Goal: Task Accomplishment & Management: Complete application form

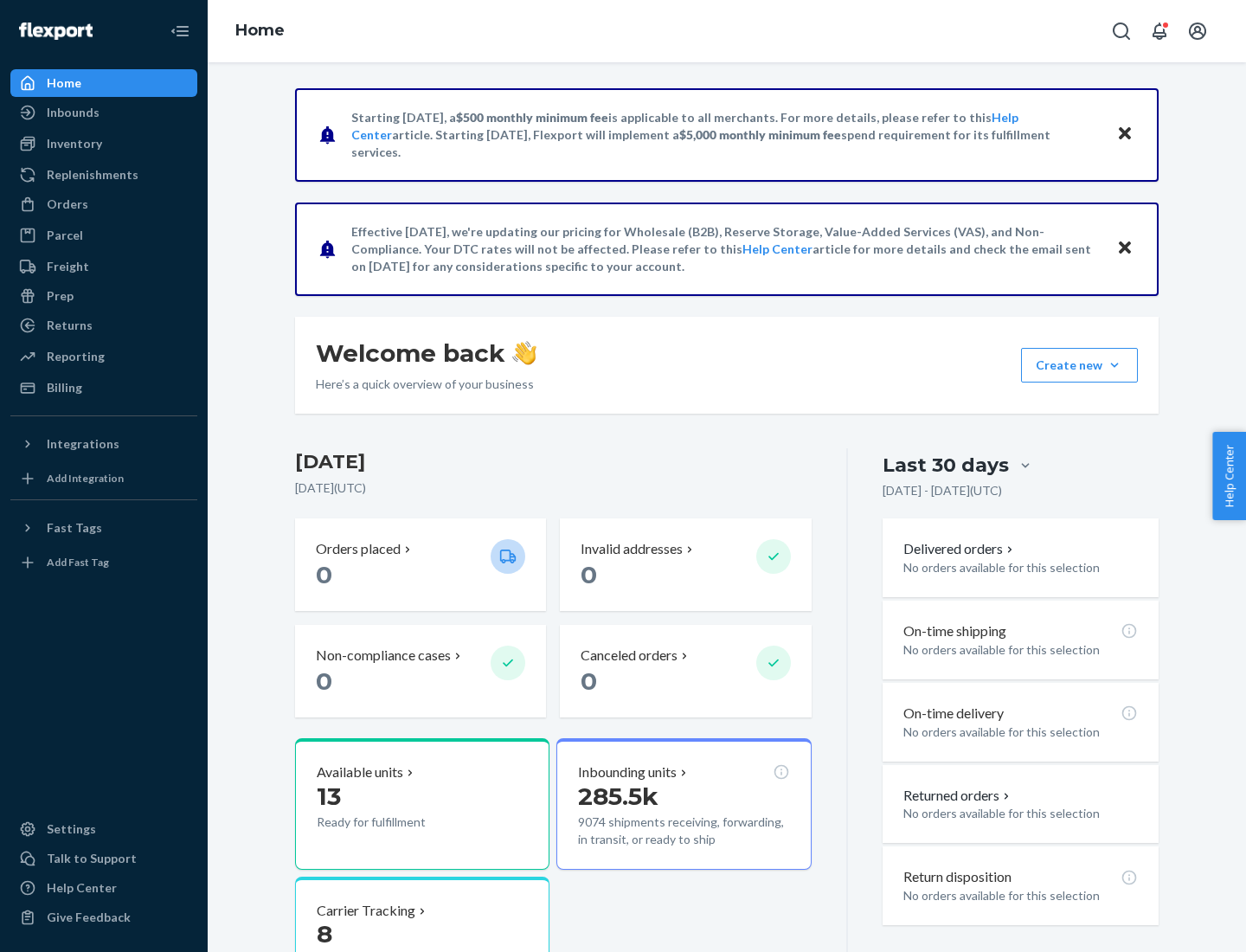
click at [1115, 365] on button "Create new Create new inbound Create new order Create new product" at bounding box center [1080, 365] width 117 height 34
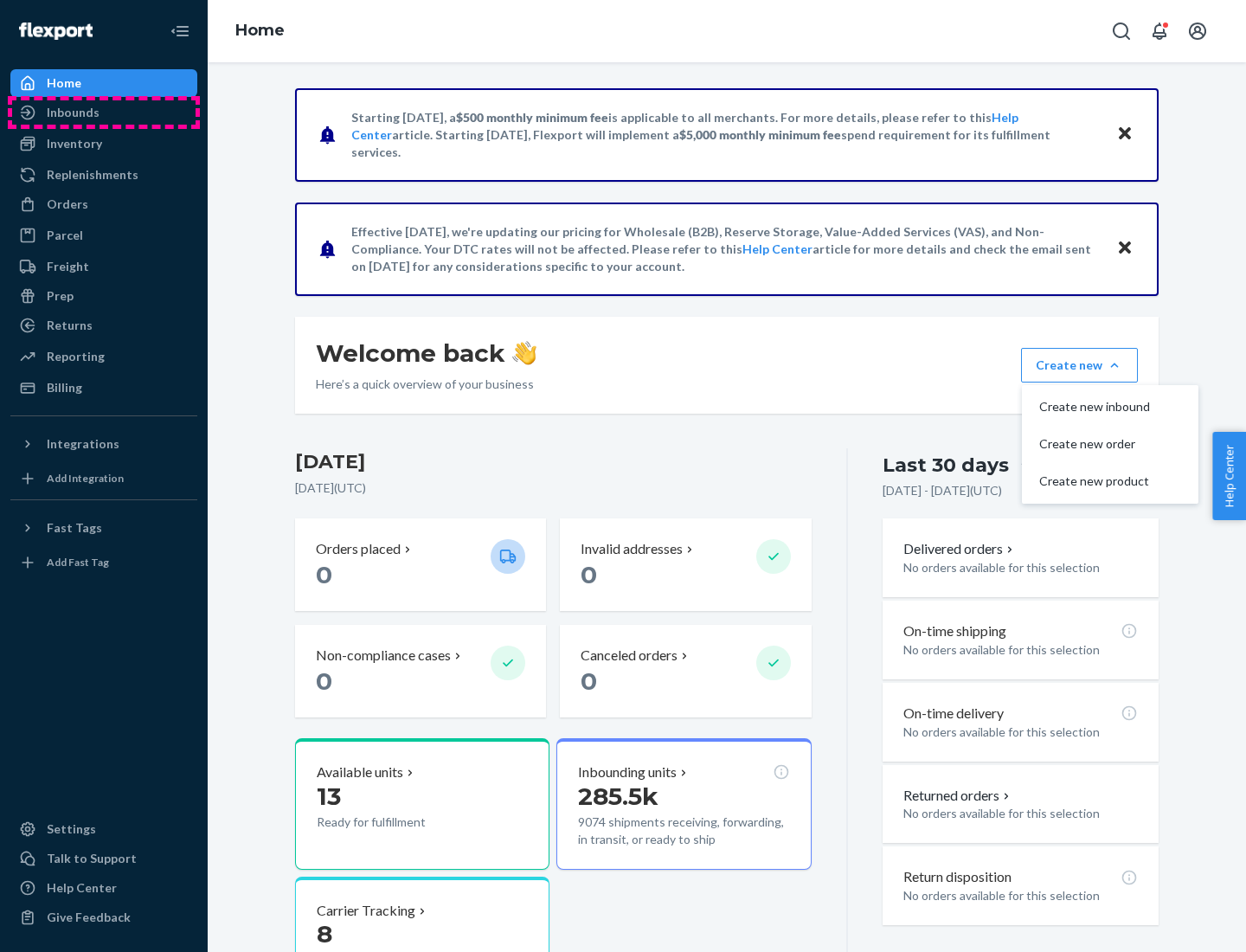
click at [104, 112] on div "Inbounds" at bounding box center [104, 113] width 183 height 25
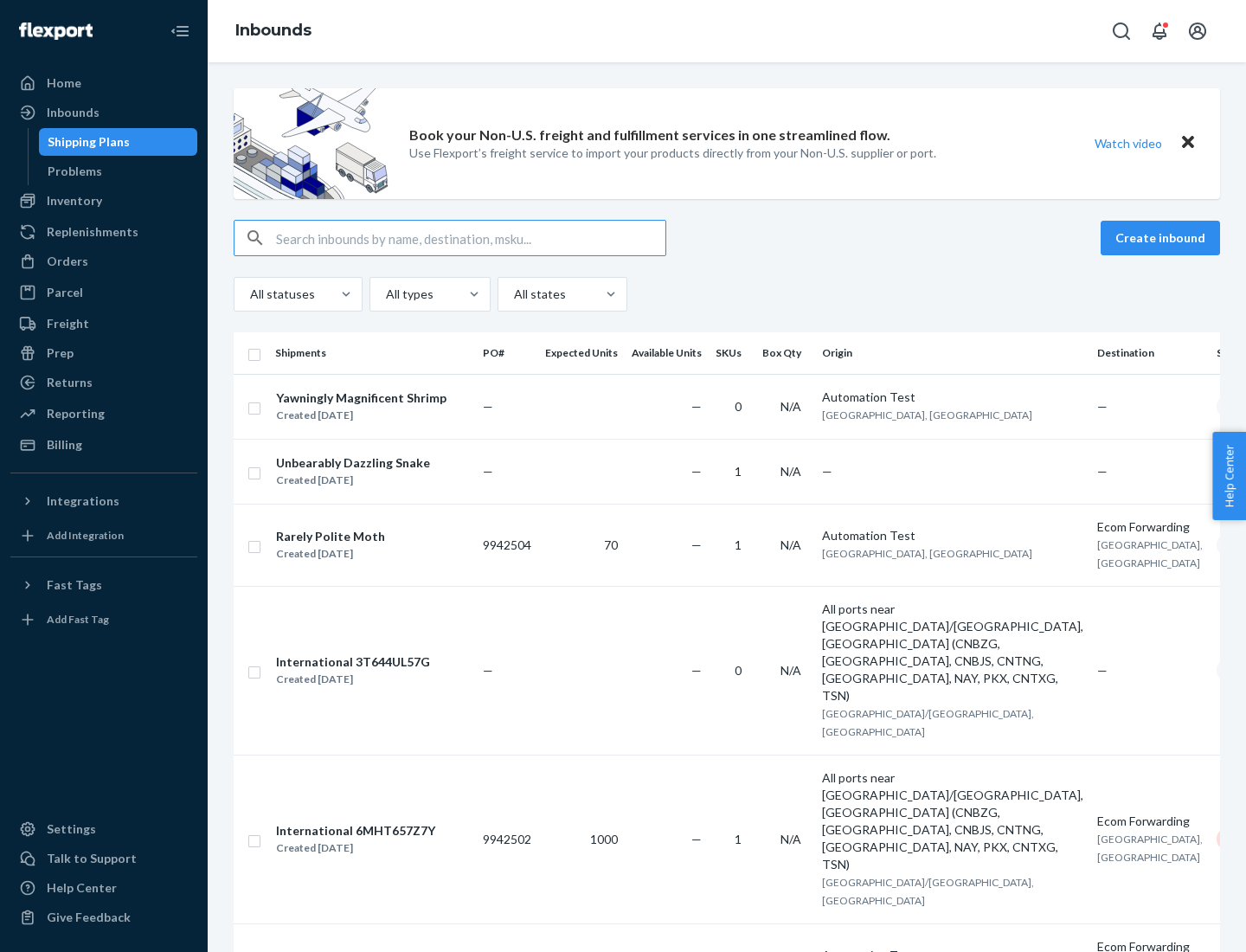
click at [1163, 238] on button "Create inbound" at bounding box center [1160, 238] width 120 height 34
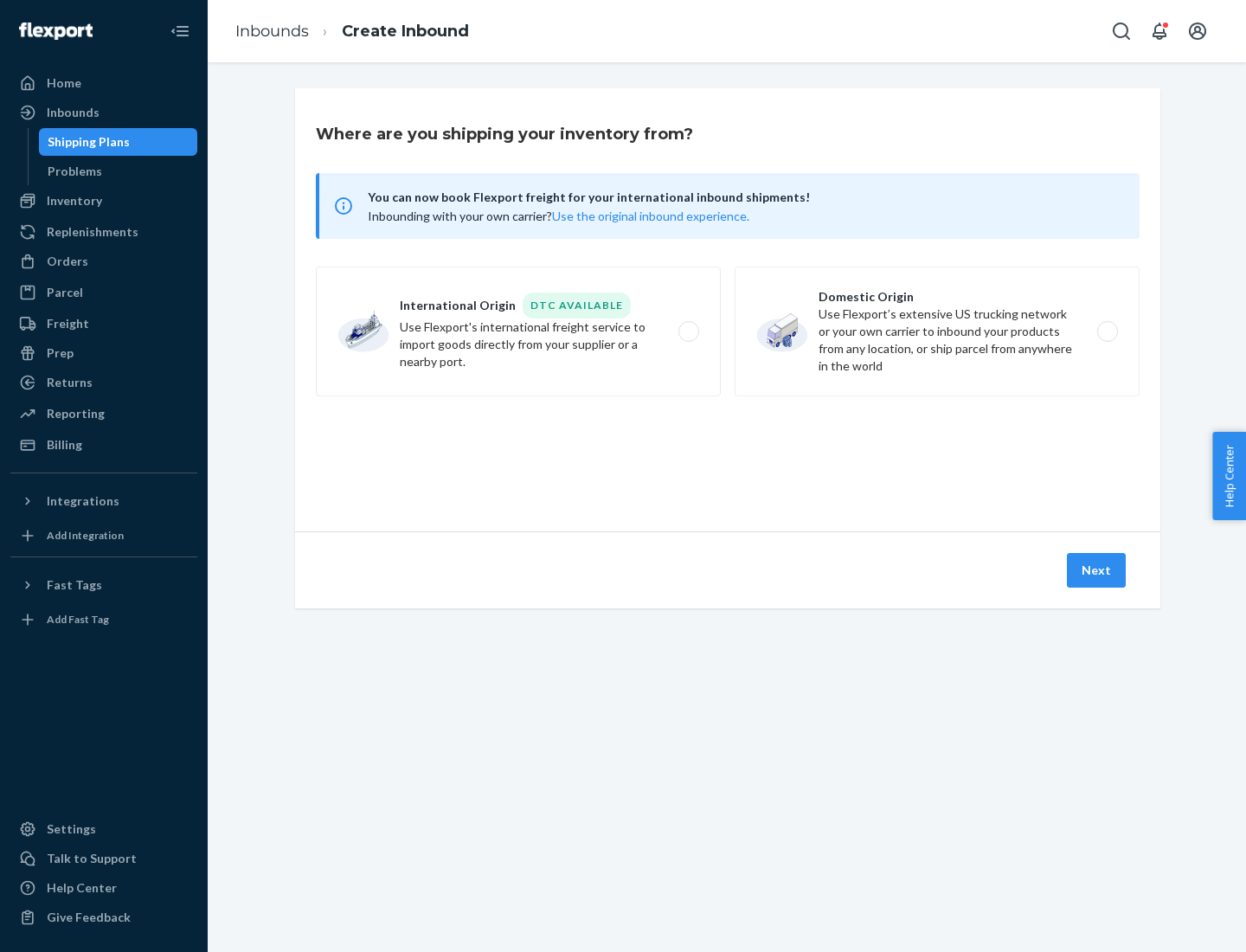
click at [937, 332] on label "Domestic Origin Use Flexport’s extensive US trucking network or your own carrie…" at bounding box center [937, 332] width 405 height 130
click at [1107, 332] on input "Domestic Origin Use Flexport’s extensive US trucking network or your own carrie…" at bounding box center [1113, 332] width 11 height 11
radio input "true"
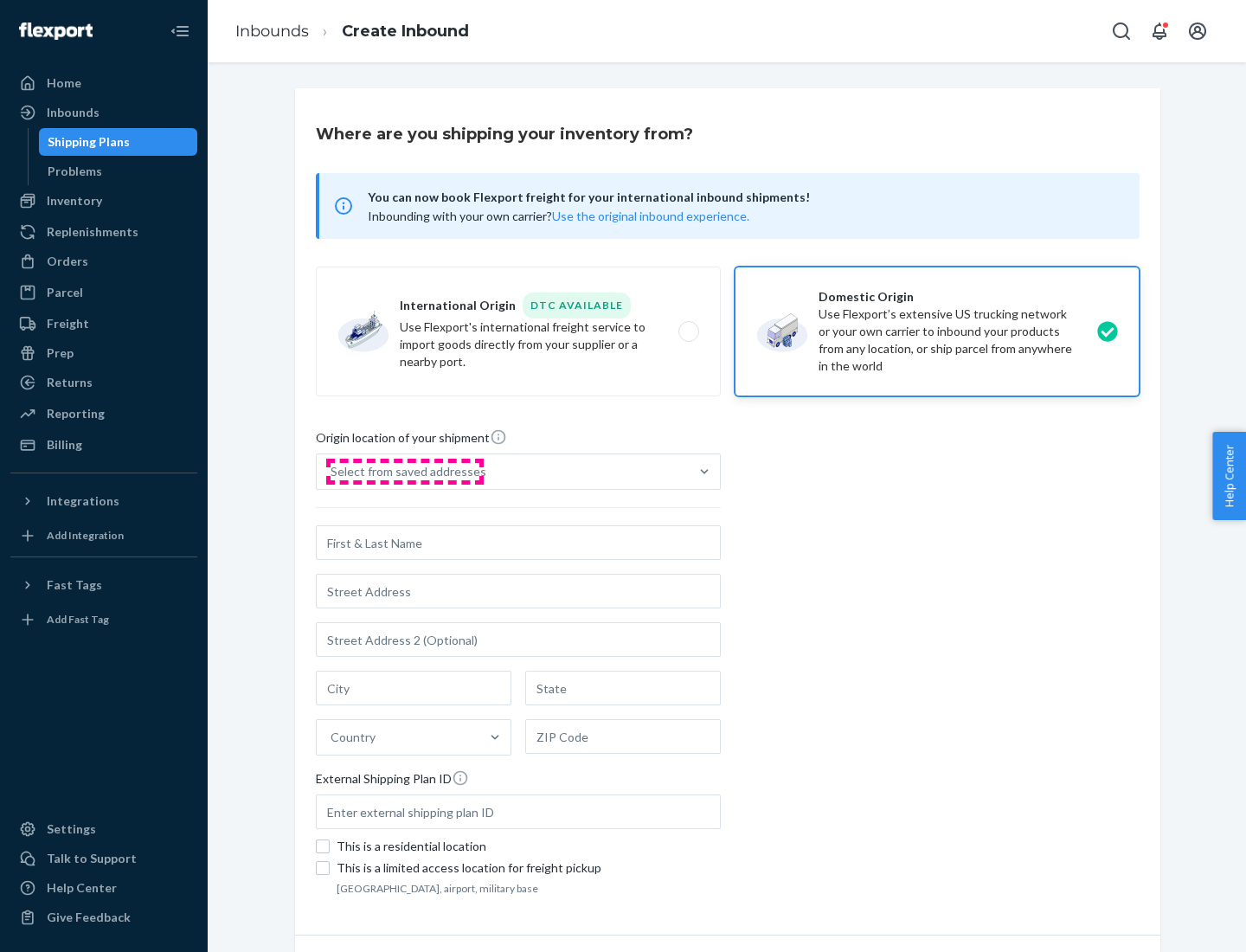
click at [404, 471] on div "Select from saved addresses" at bounding box center [409, 471] width 156 height 17
click at [333, 471] on input "Select from saved addresses" at bounding box center [332, 471] width 2 height 17
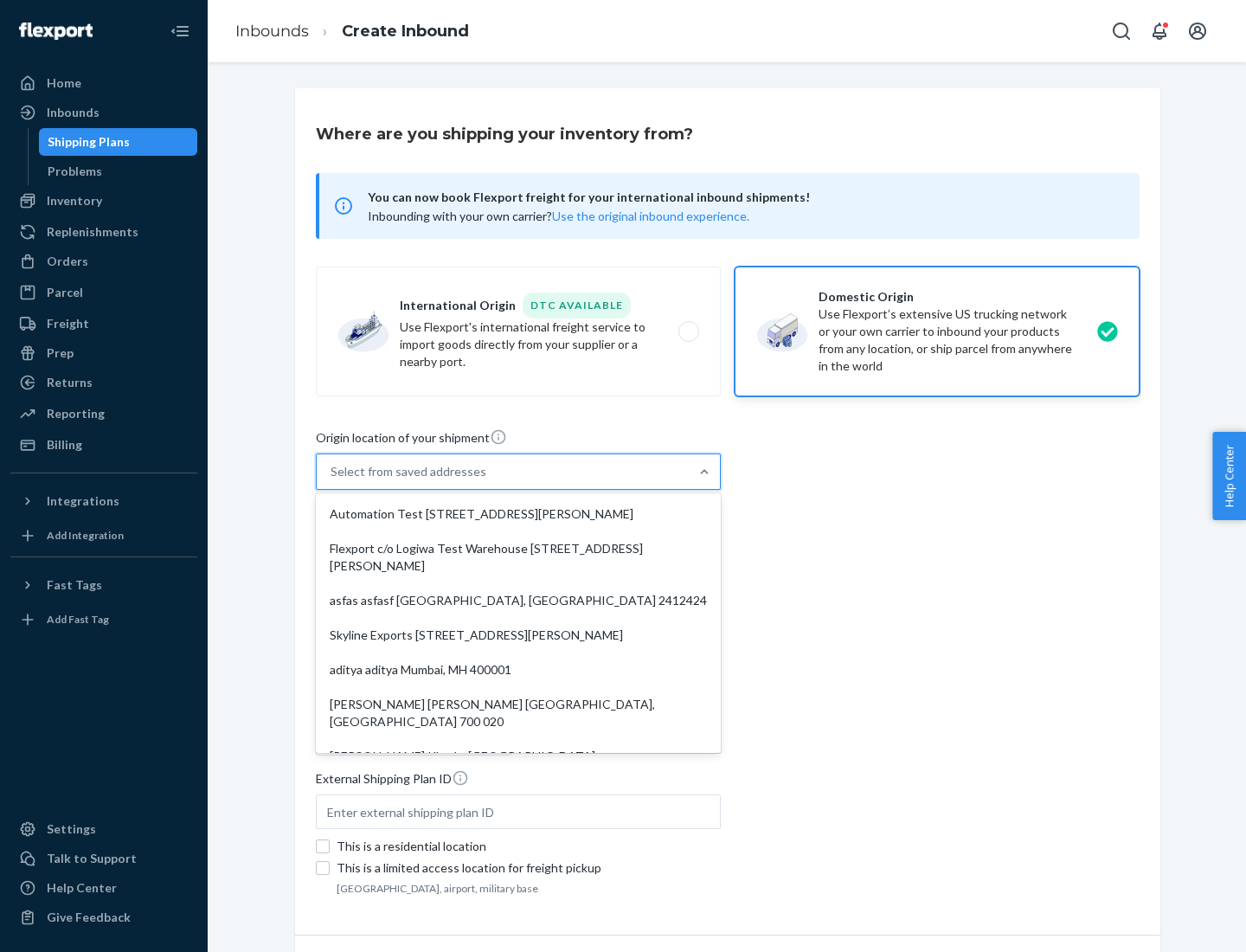
scroll to position [7, 0]
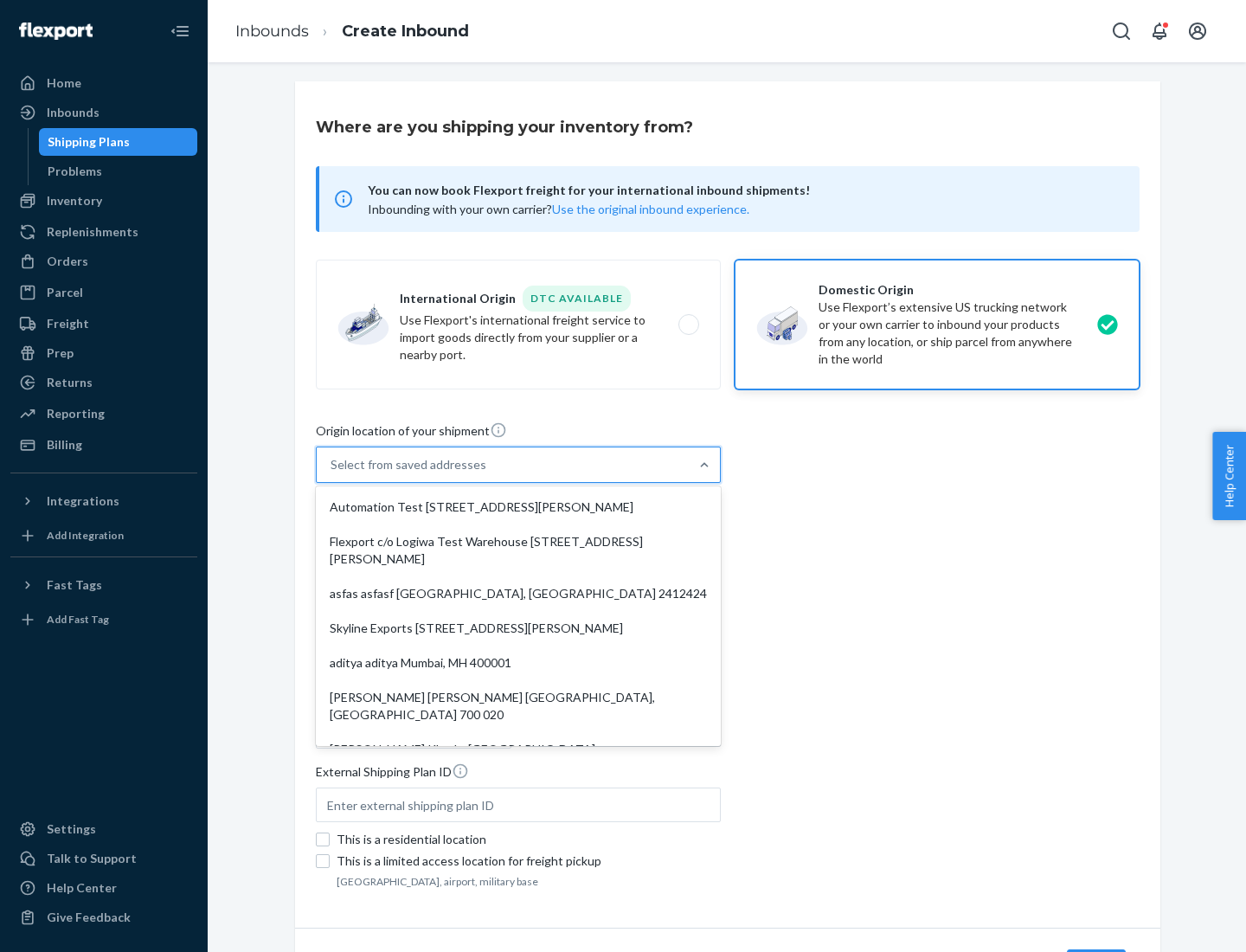
click at [519, 507] on div "Automation Test [STREET_ADDRESS][PERSON_NAME]" at bounding box center [518, 506] width 398 height 34
click at [333, 473] on input "option Automation Test [STREET_ADDRESS][PERSON_NAME]. 9 results available. Use …" at bounding box center [332, 465] width 2 height 17
type input "Automation Test"
type input "[STREET_ADDRESS][PERSON_NAME]"
type input "9th Floor"
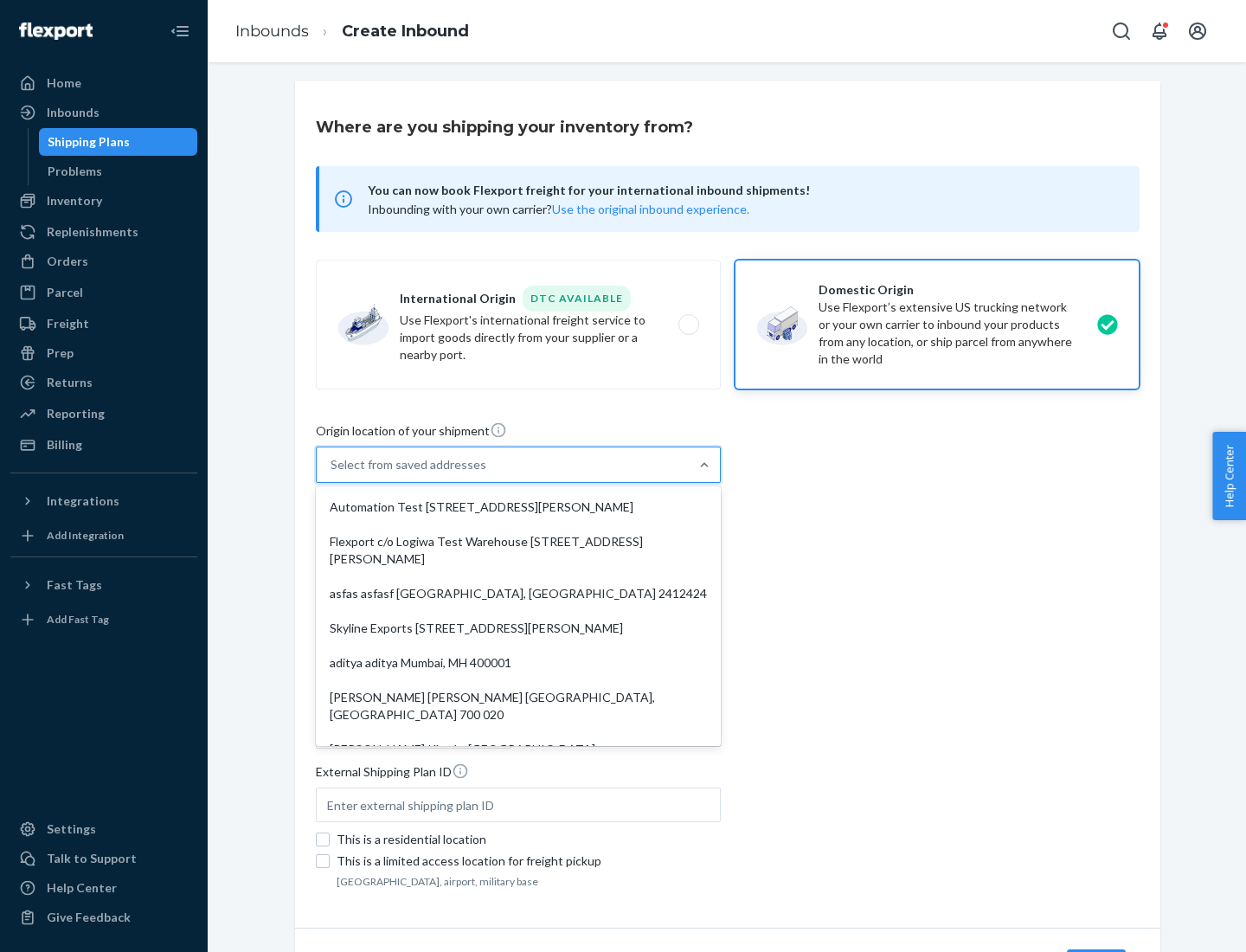
type input "[GEOGRAPHIC_DATA]"
type input "CA"
type input "94104"
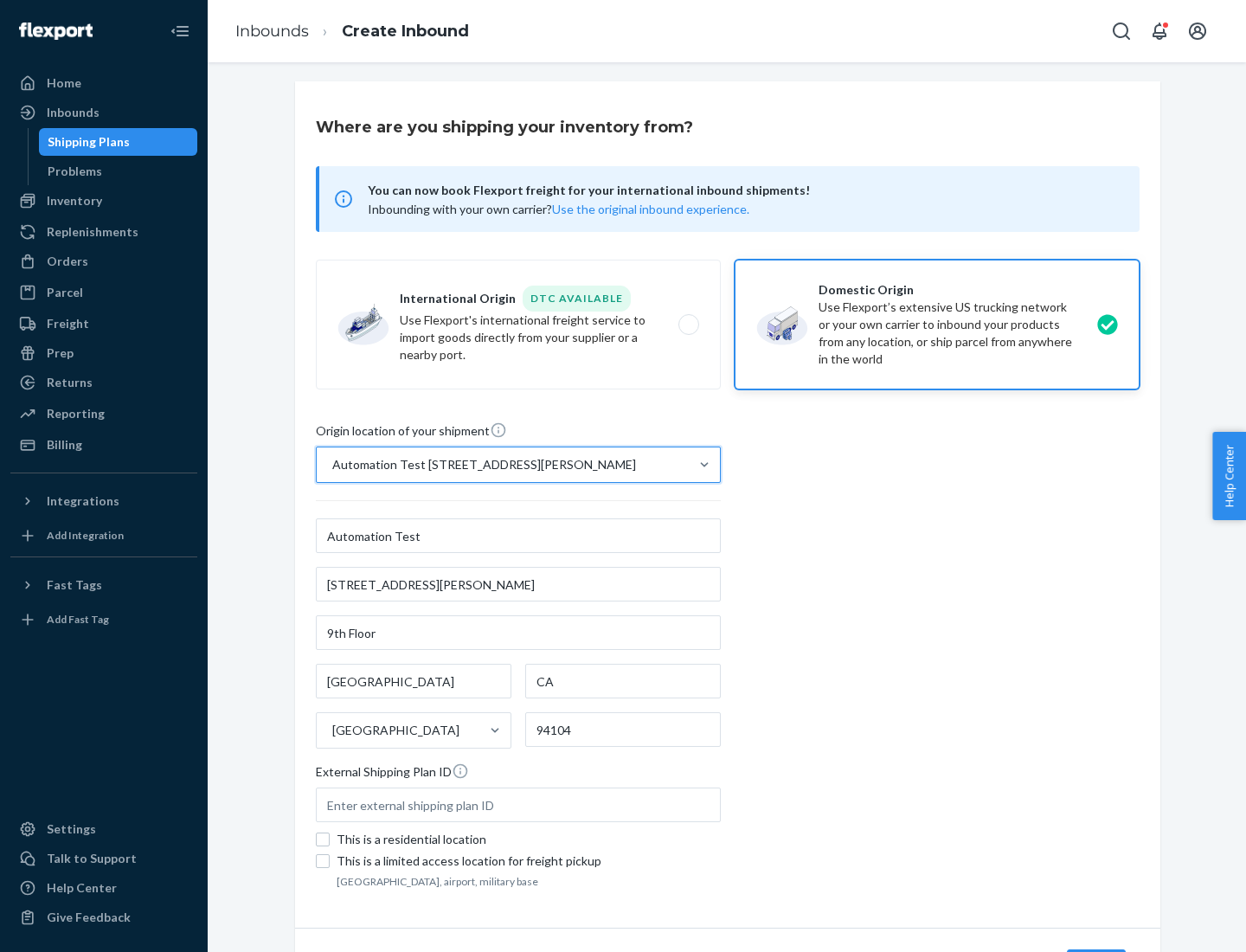
scroll to position [102, 0]
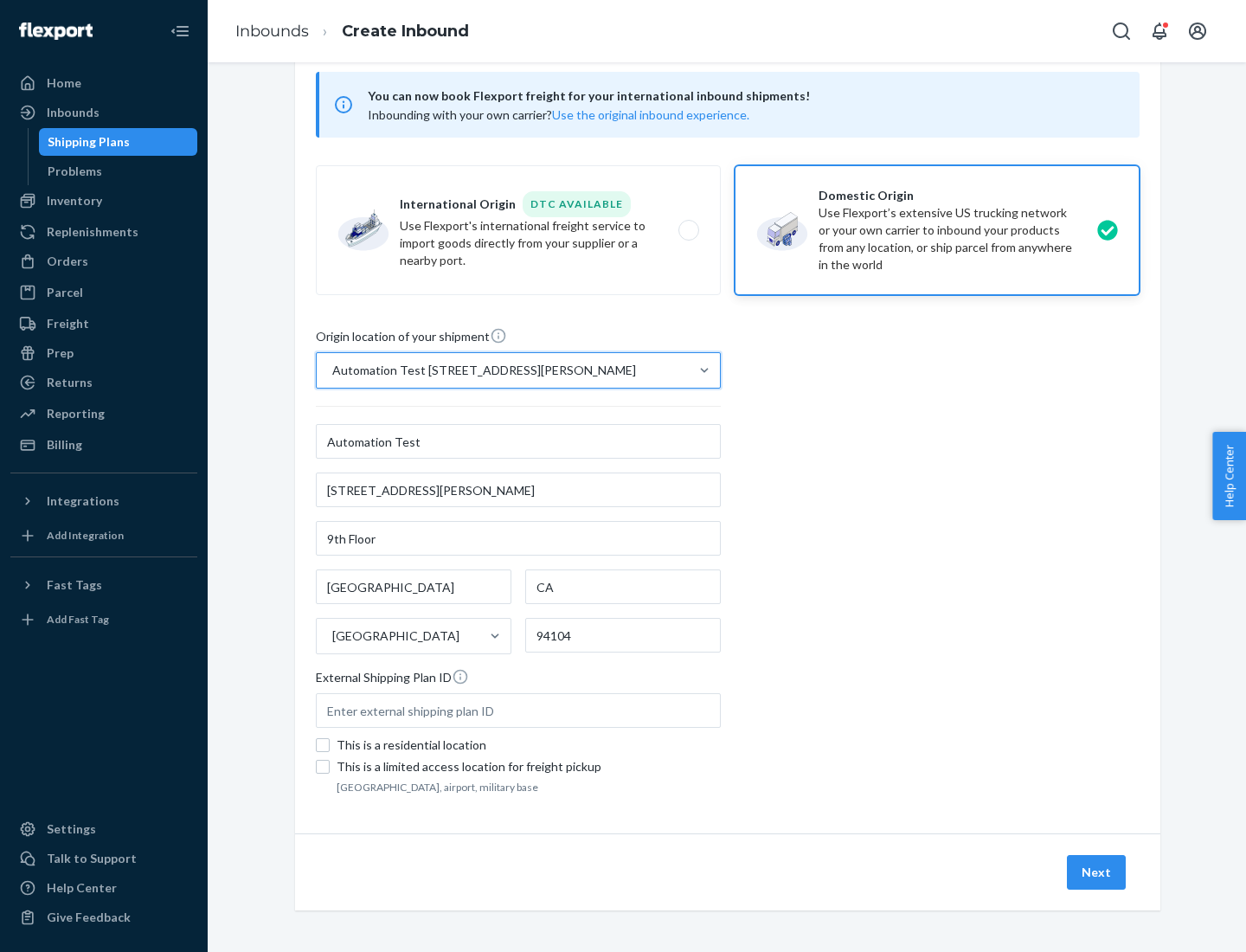
click at [1098, 872] on button "Next" at bounding box center [1097, 872] width 59 height 34
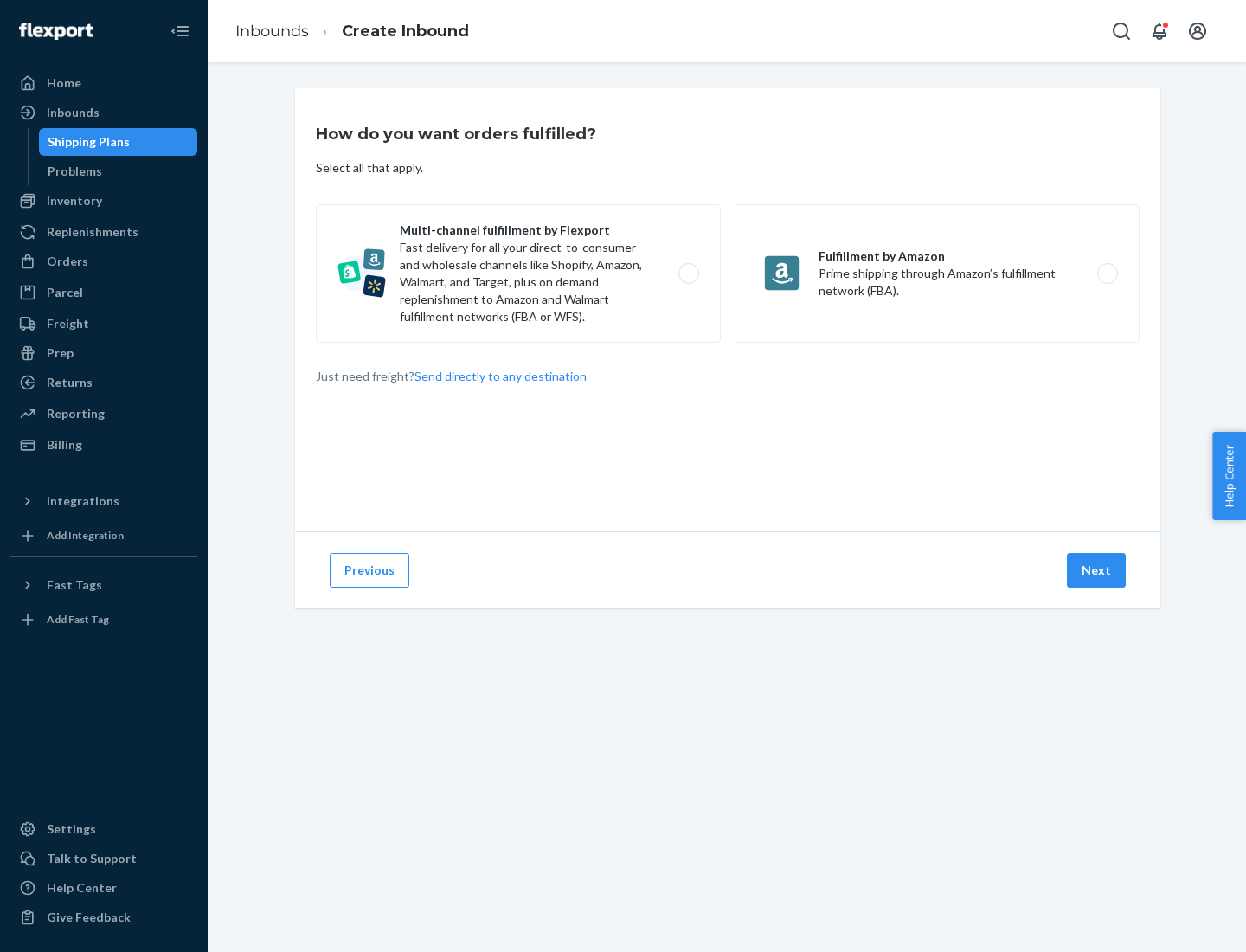
click at [519, 274] on label "Multi-channel fulfillment by Flexport Fast delivery for all your direct-to-cons…" at bounding box center [518, 274] width 405 height 139
click at [688, 274] on input "Multi-channel fulfillment by Flexport Fast delivery for all your direct-to-cons…" at bounding box center [694, 274] width 11 height 11
radio input "true"
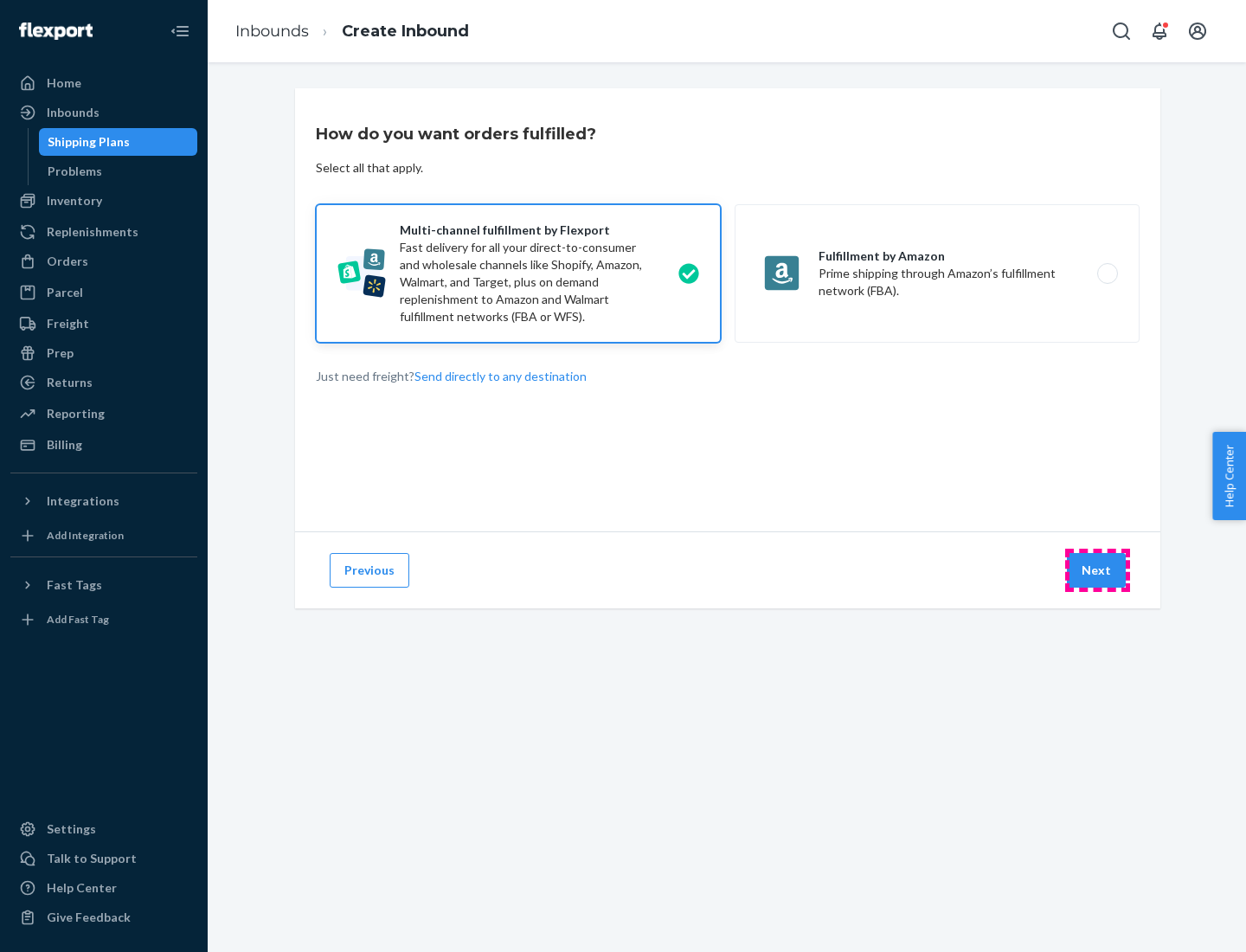
click at [1098, 570] on button "Next" at bounding box center [1097, 570] width 59 height 34
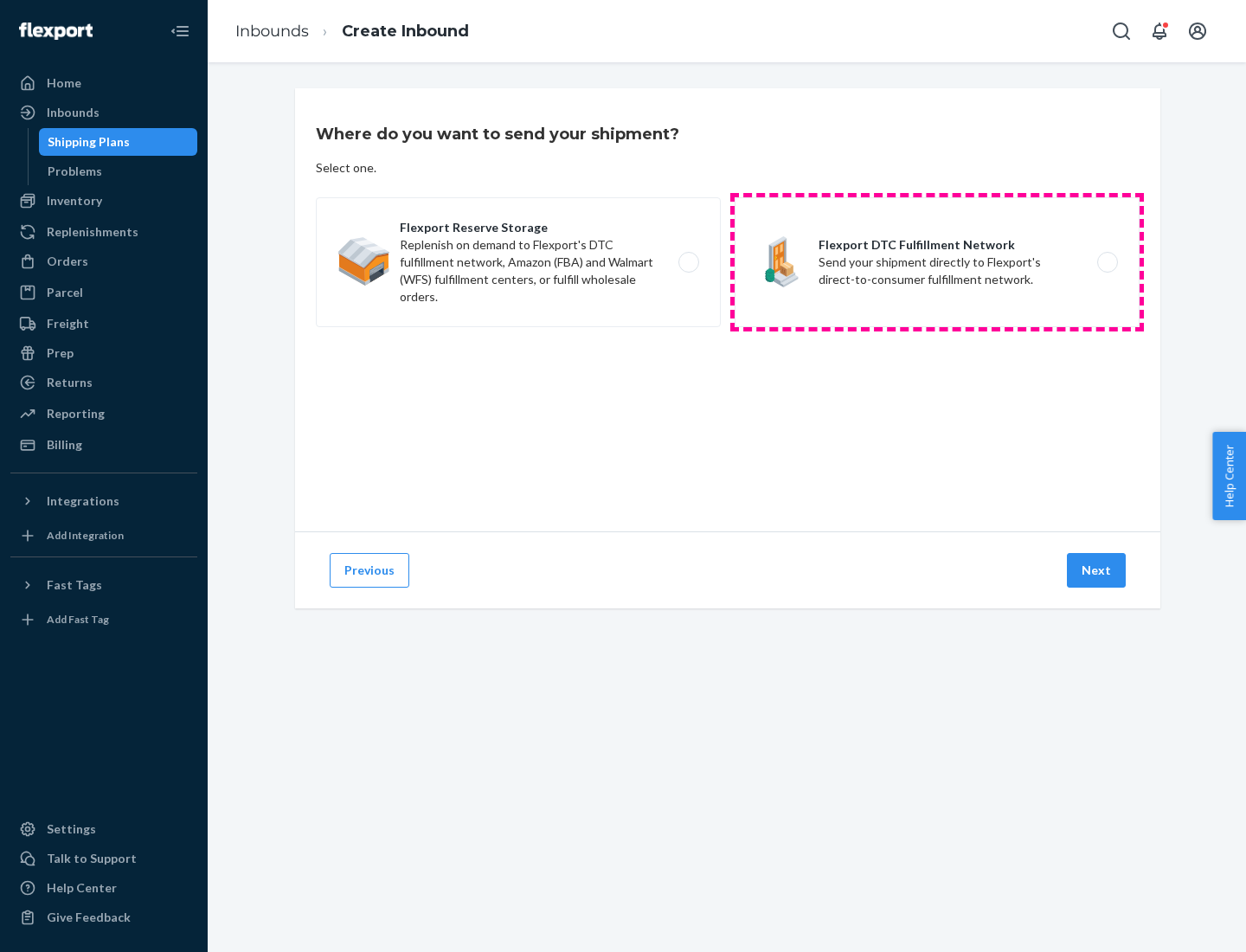
click at [937, 262] on label "Flexport DTC Fulfillment Network Send your shipment directly to Flexport's dire…" at bounding box center [937, 262] width 405 height 130
click at [1107, 262] on input "Flexport DTC Fulfillment Network Send your shipment directly to Flexport's dire…" at bounding box center [1113, 262] width 11 height 11
radio input "true"
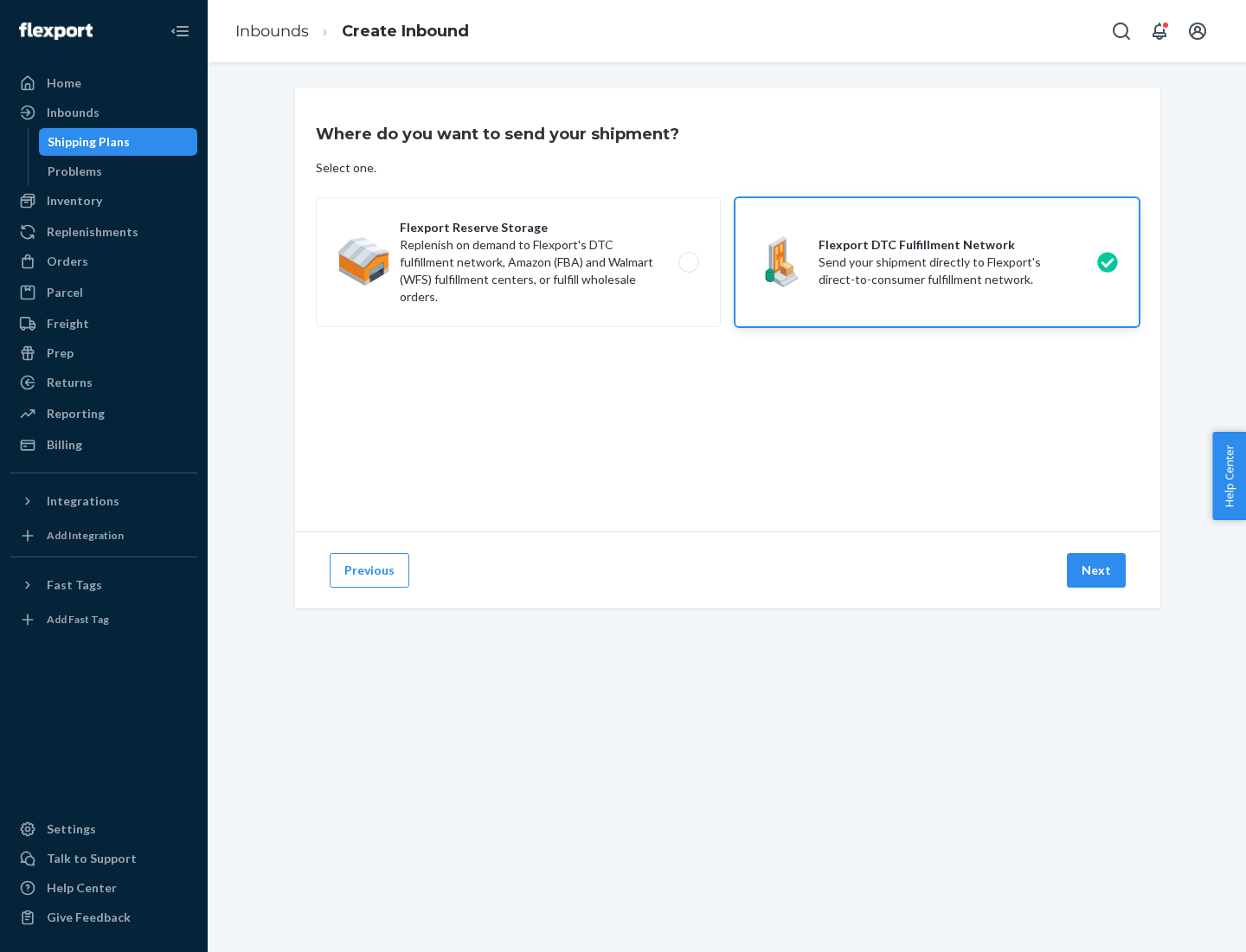
click at [1098, 570] on button "Next" at bounding box center [1097, 570] width 59 height 34
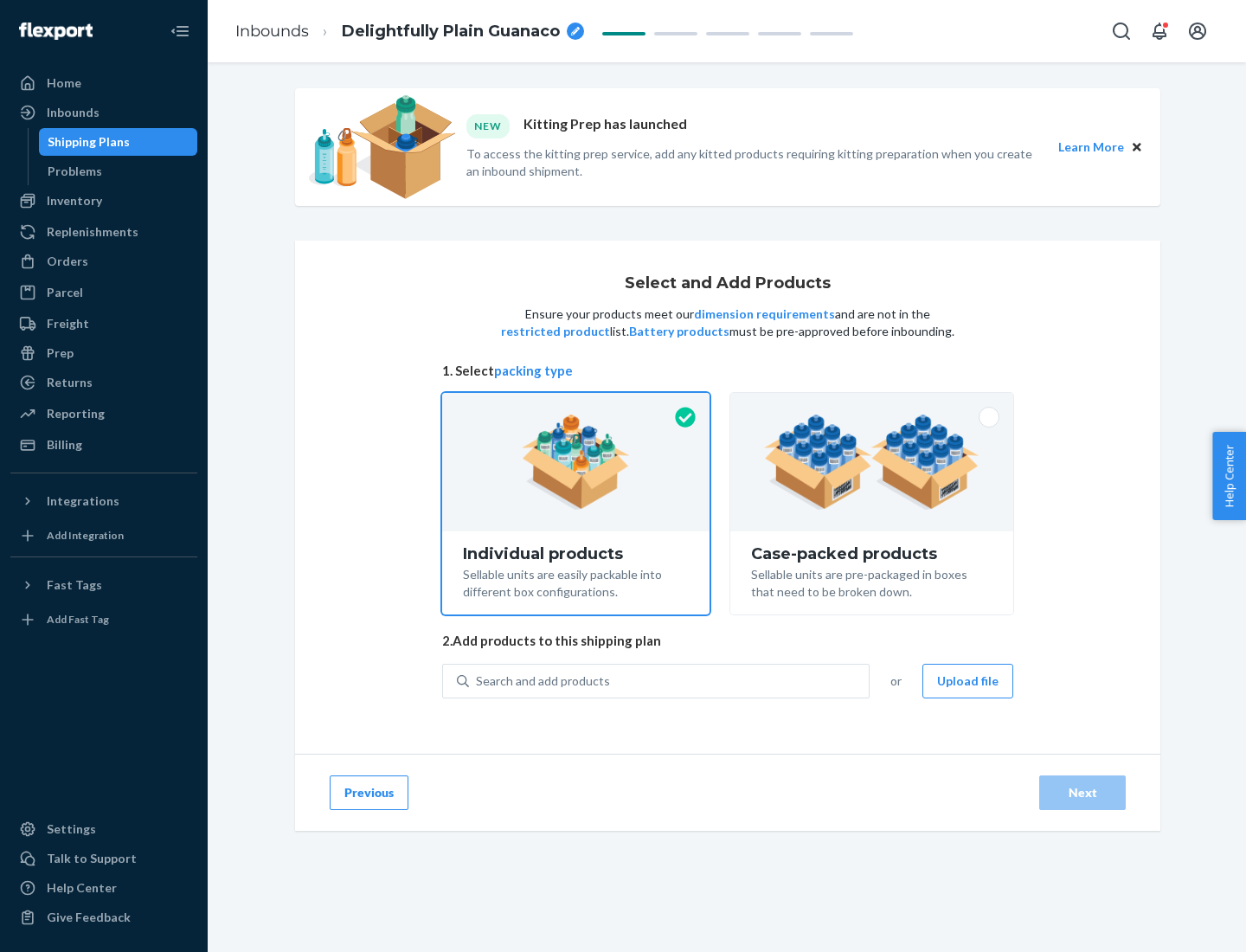
click at [872, 462] on img at bounding box center [872, 462] width 216 height 95
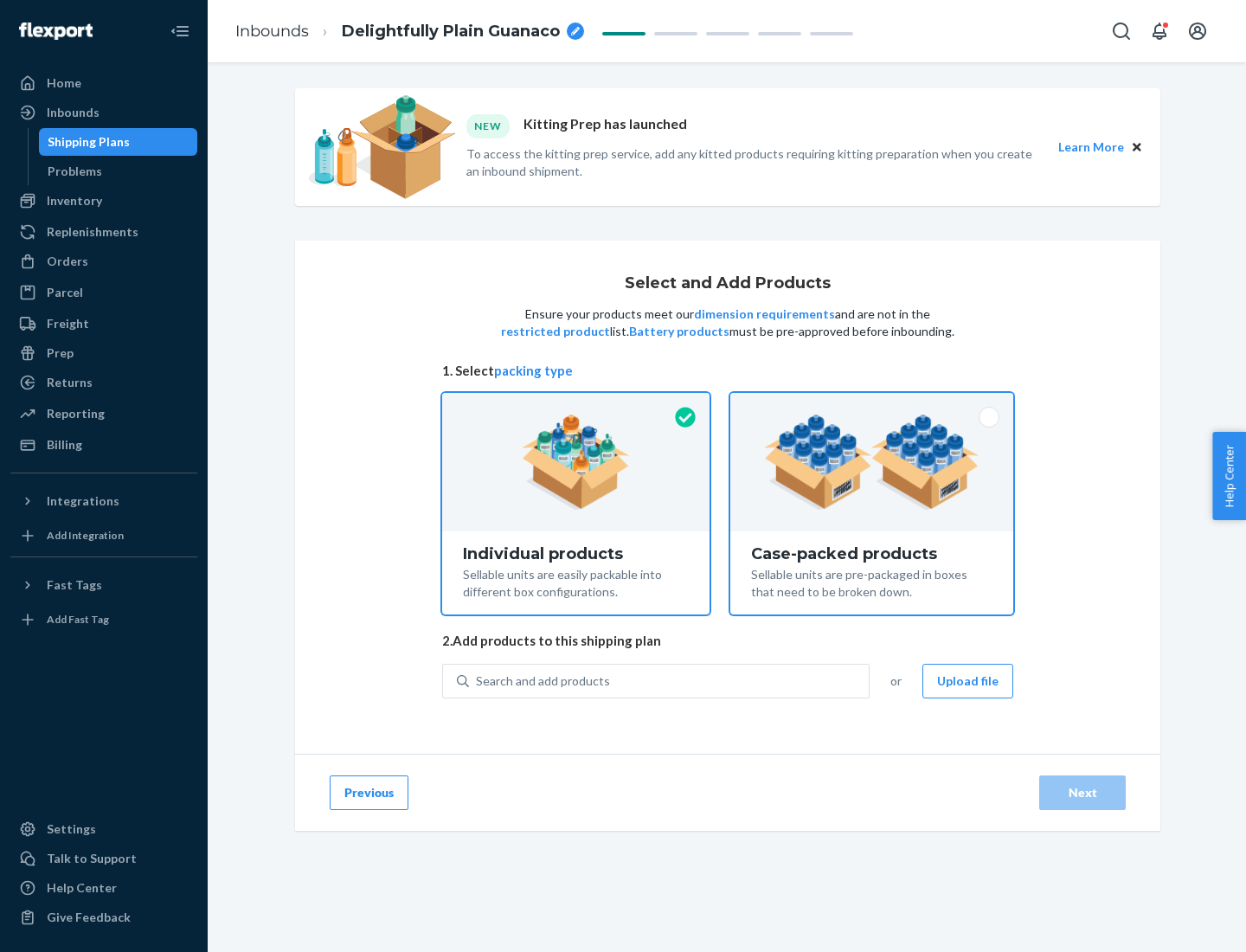
click at [872, 404] on input "Case-packed products Sellable units are pre-packaged in boxes that need to be b…" at bounding box center [872, 398] width 11 height 11
radio input "true"
radio input "false"
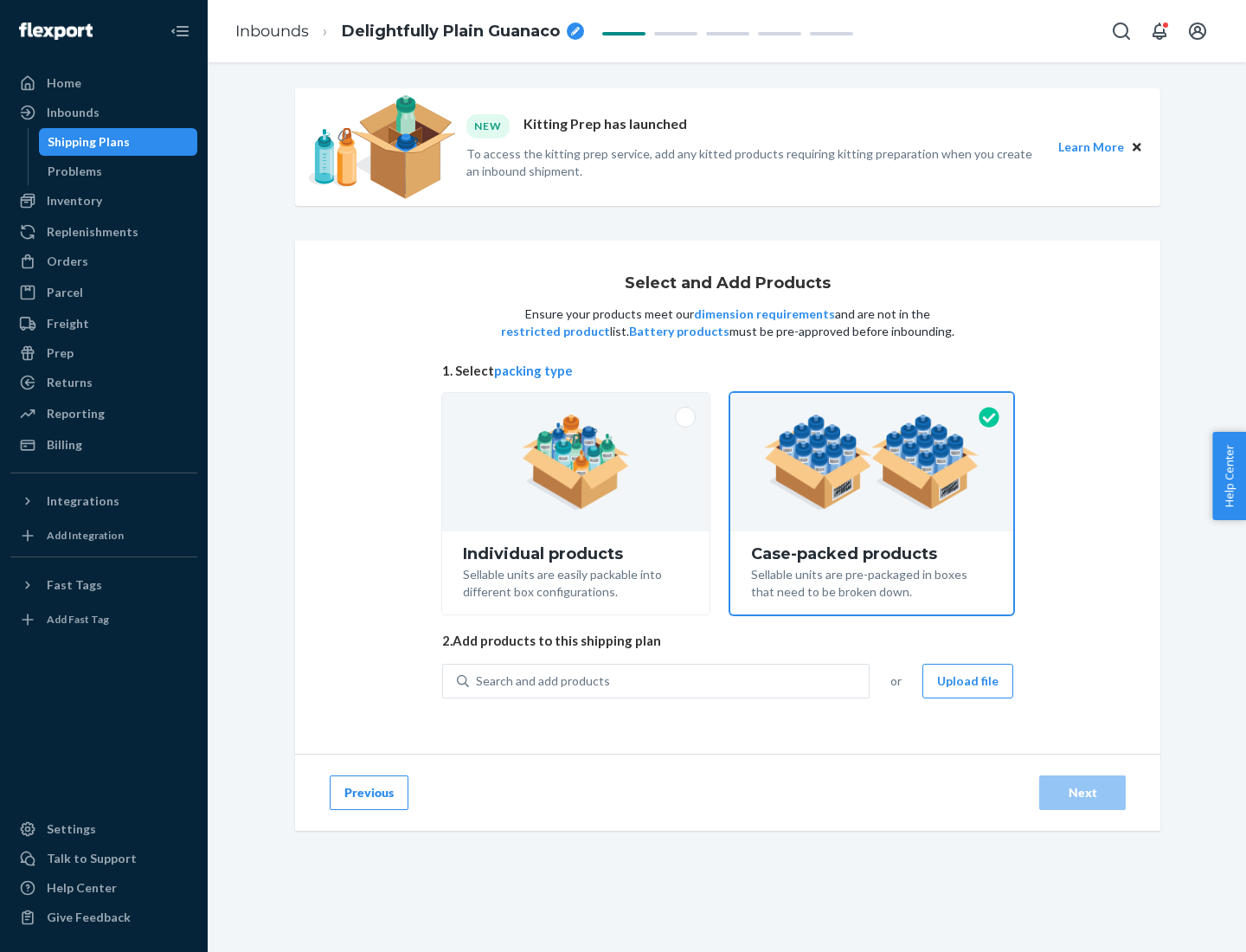
click at [670, 680] on div "Search and add products" at bounding box center [669, 680] width 400 height 31
click at [478, 680] on input "Search and add products" at bounding box center [477, 681] width 2 height 17
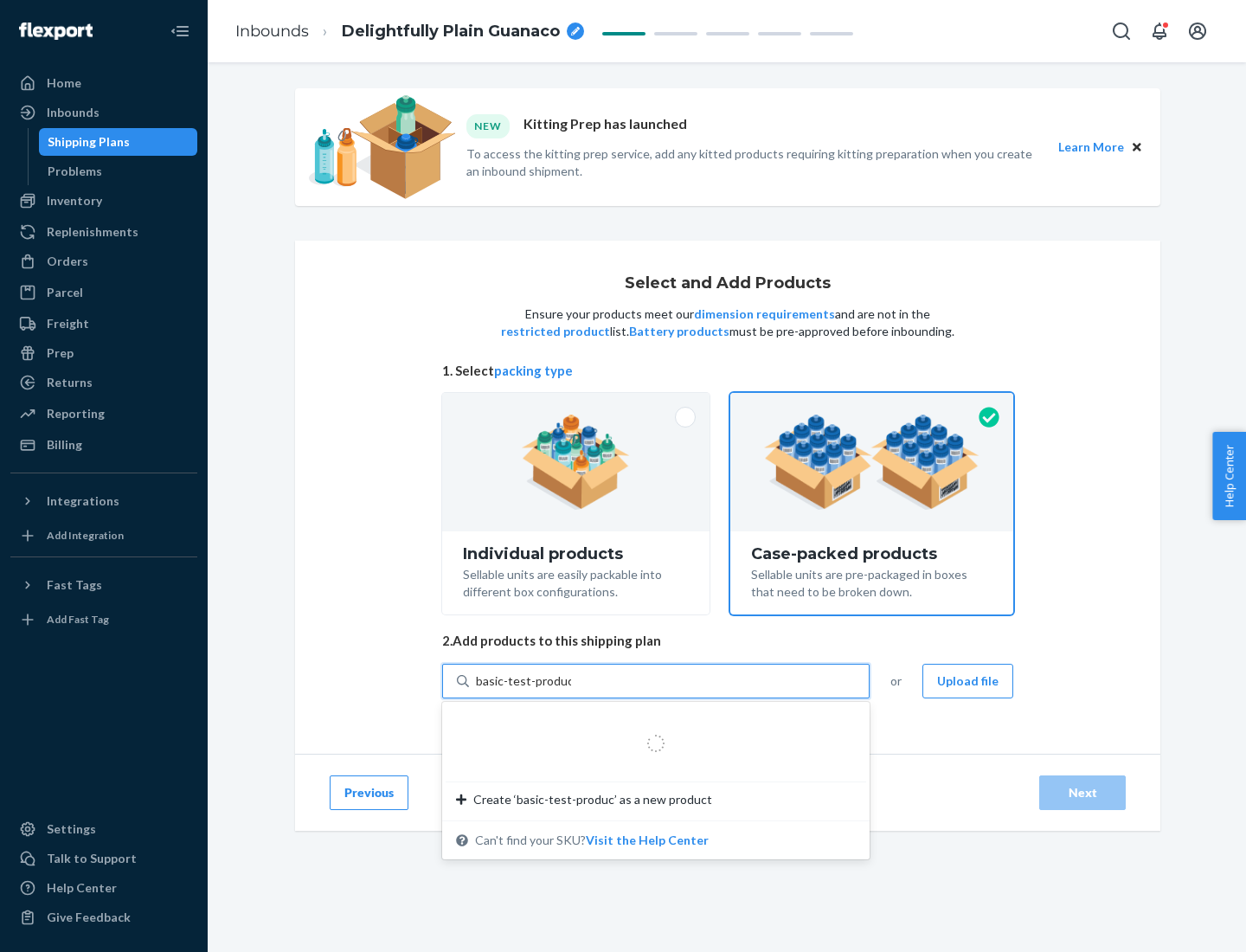
type input "basic-test-product-1"
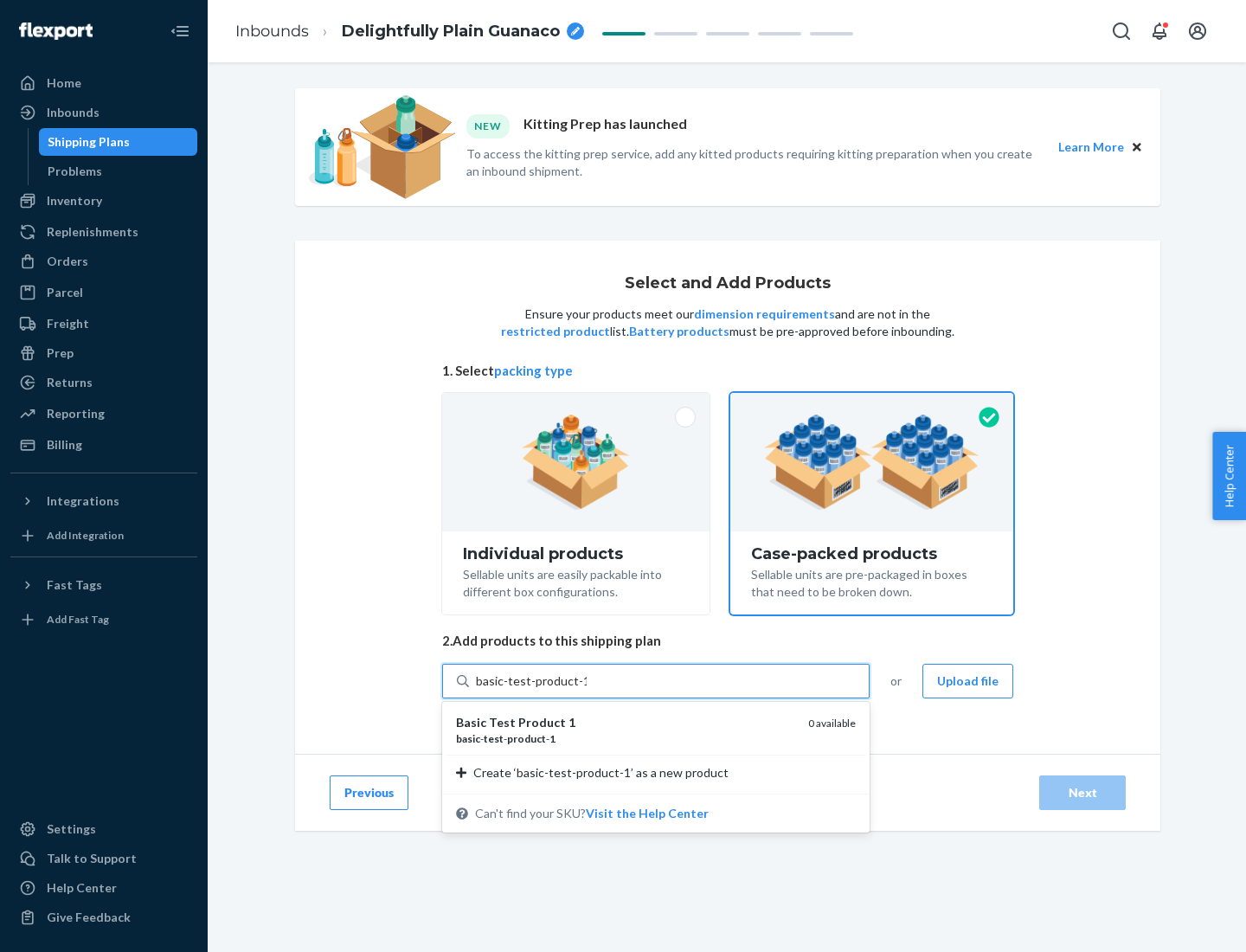
click at [625, 738] on div "basic - test - product - 1" at bounding box center [625, 738] width 338 height 14
click at [586, 690] on input "basic-test-product-1" at bounding box center [531, 681] width 111 height 17
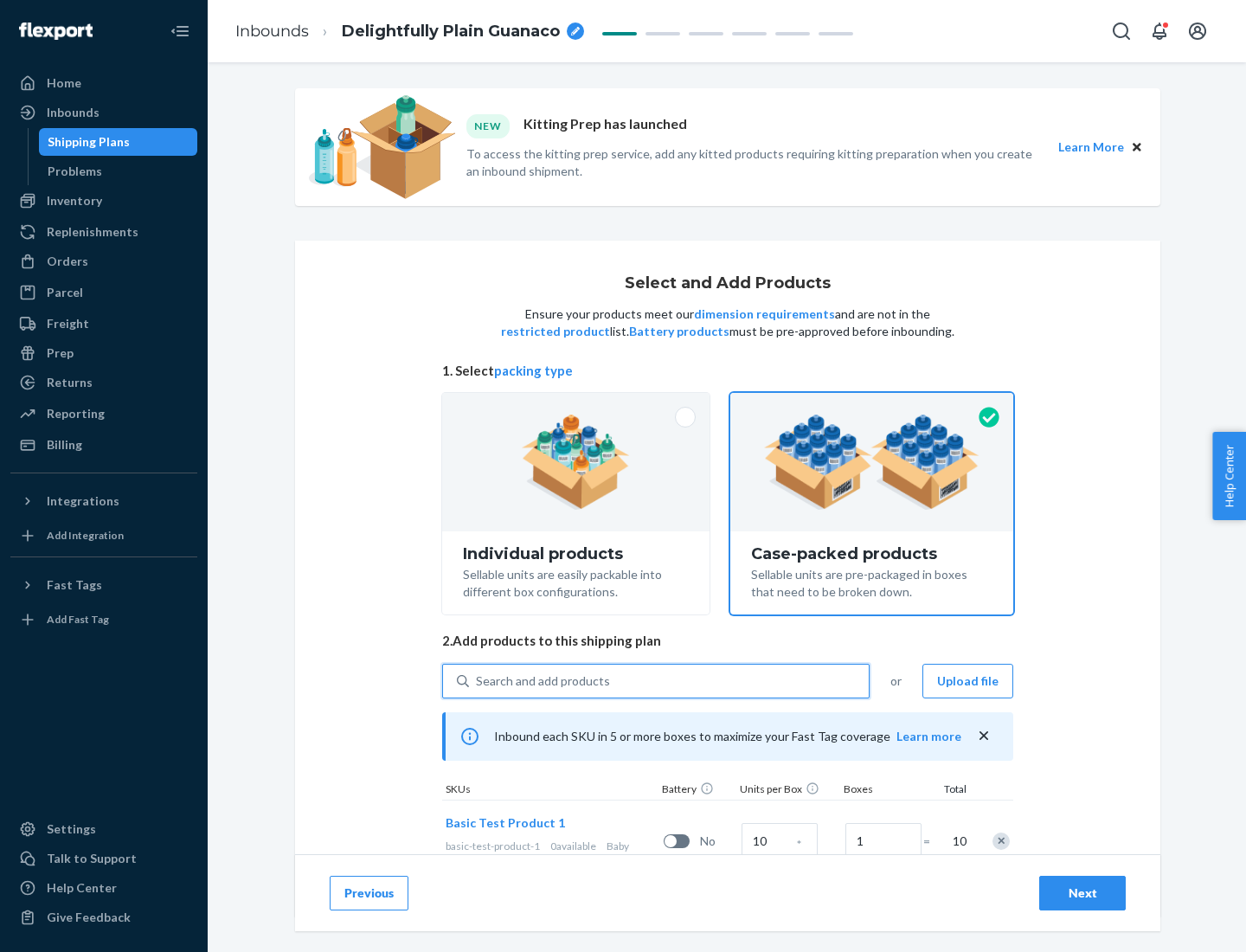
scroll to position [63, 0]
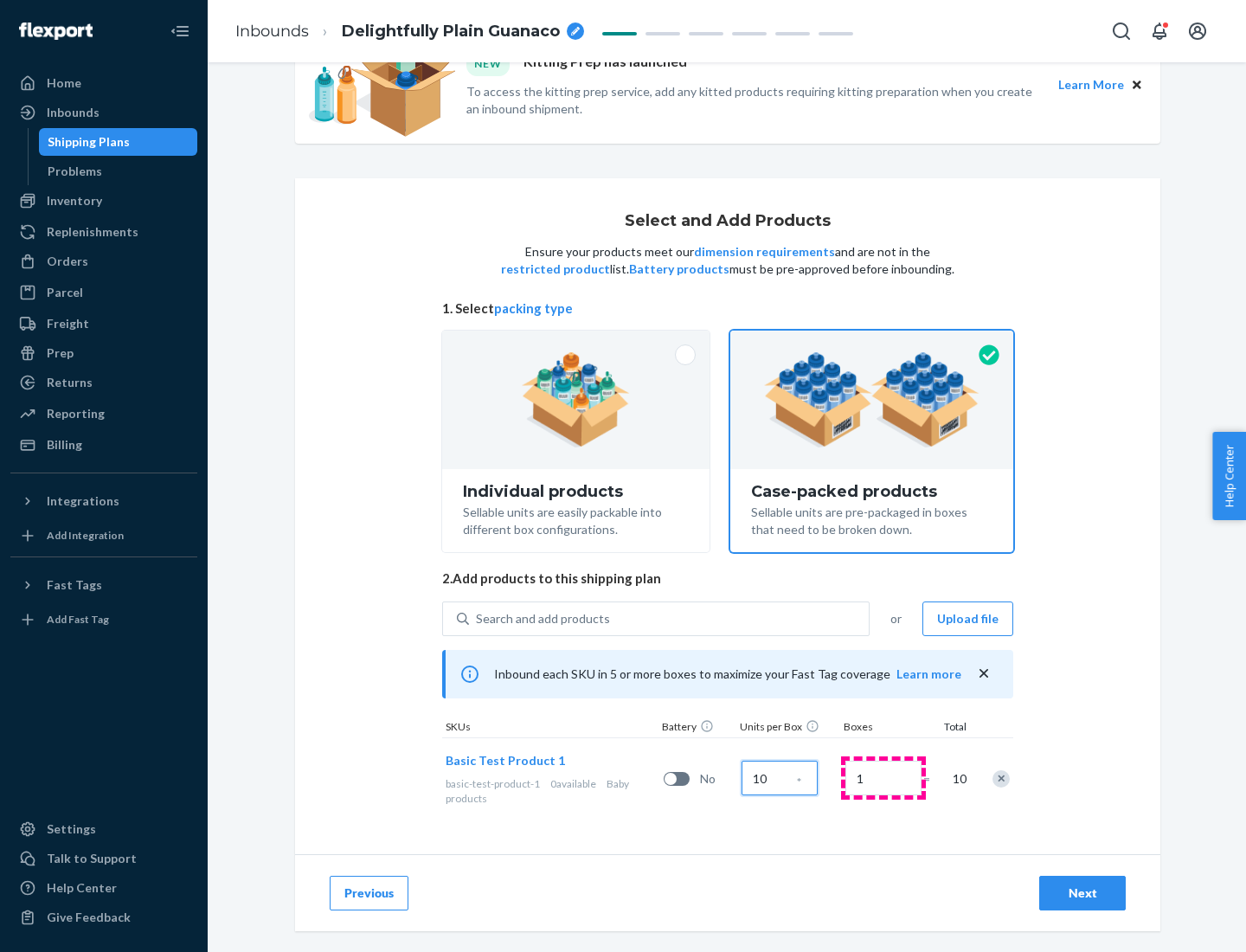
type input "10"
type input "7"
click at [1083, 893] on div "Next" at bounding box center [1083, 893] width 57 height 17
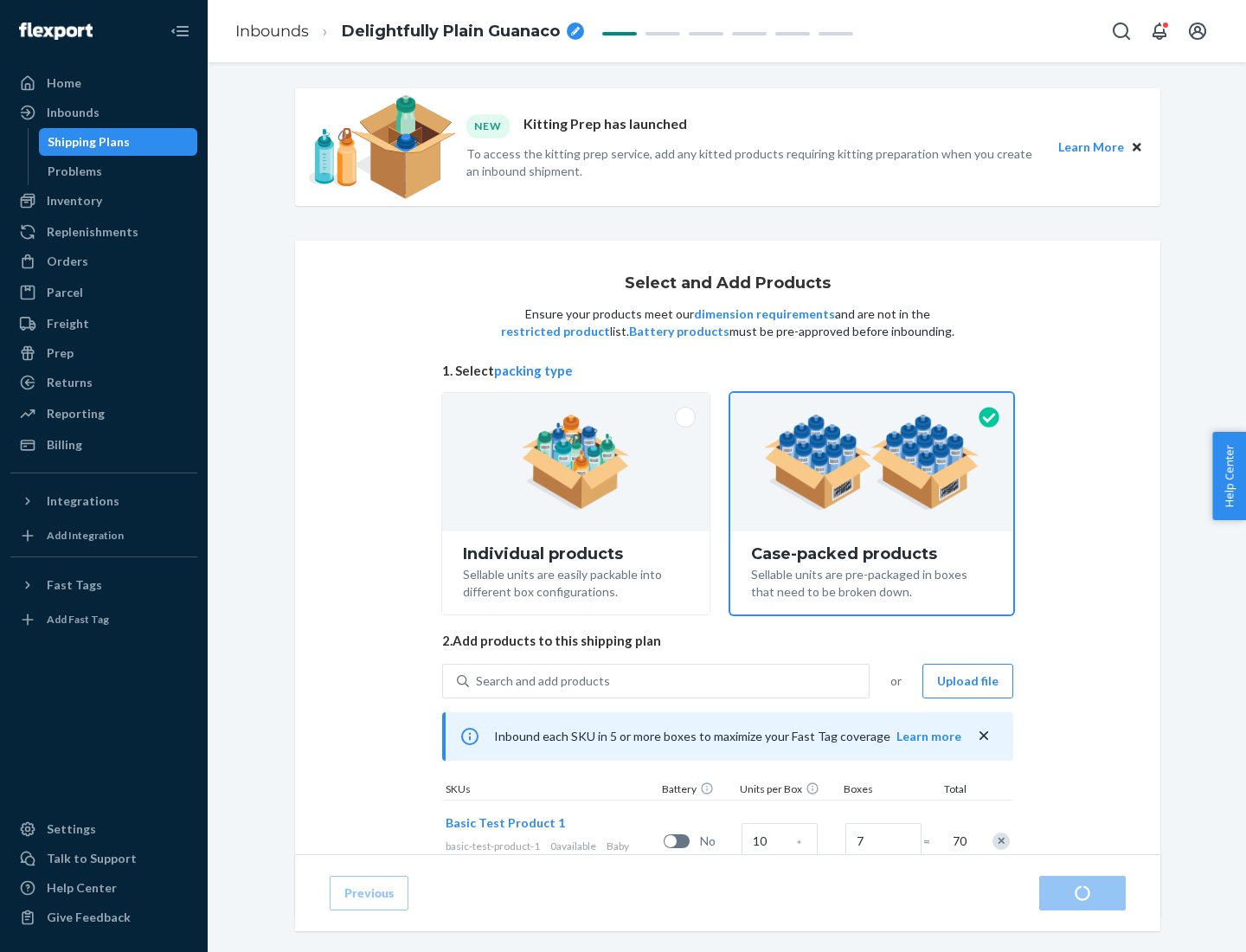
radio input "true"
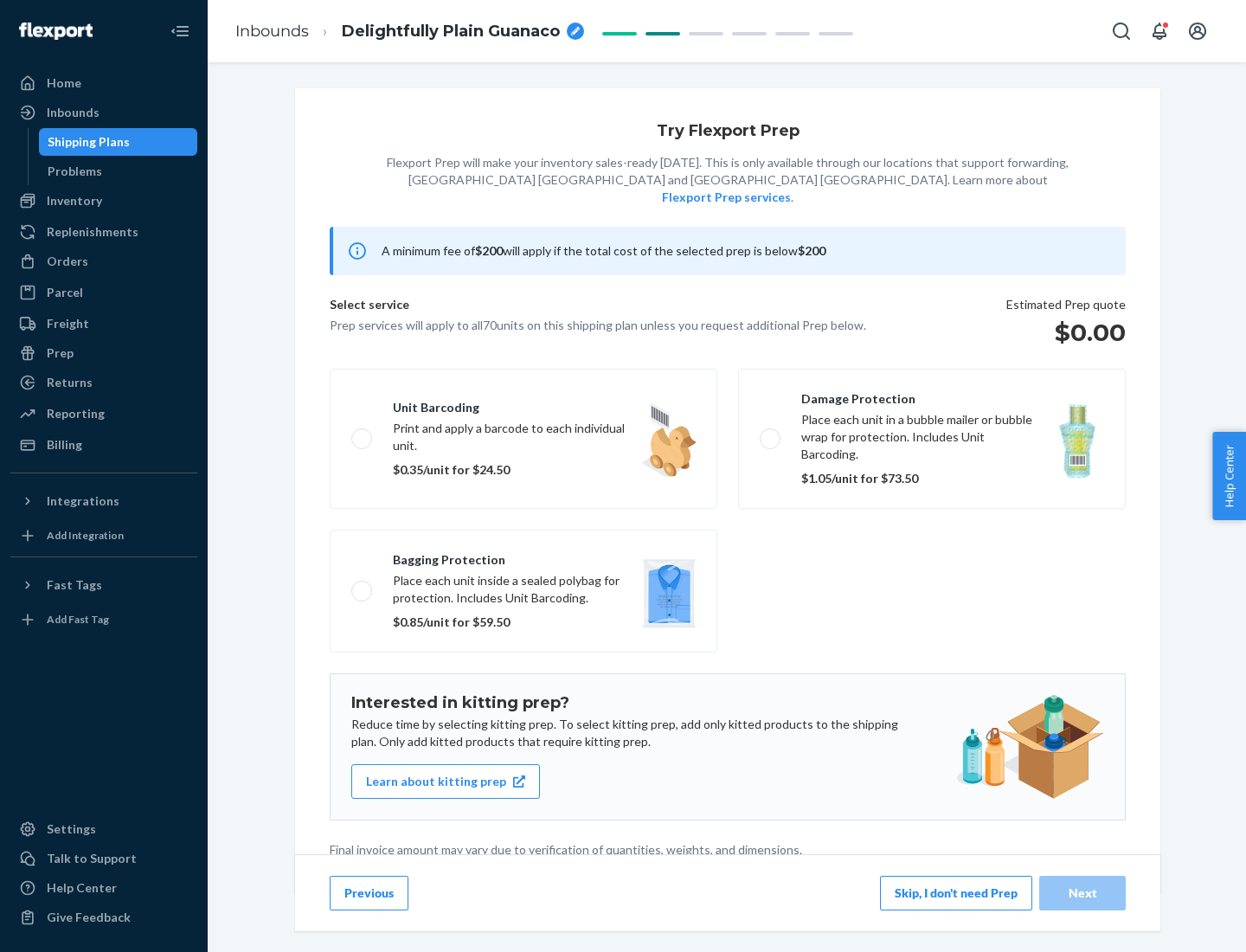
scroll to position [5, 0]
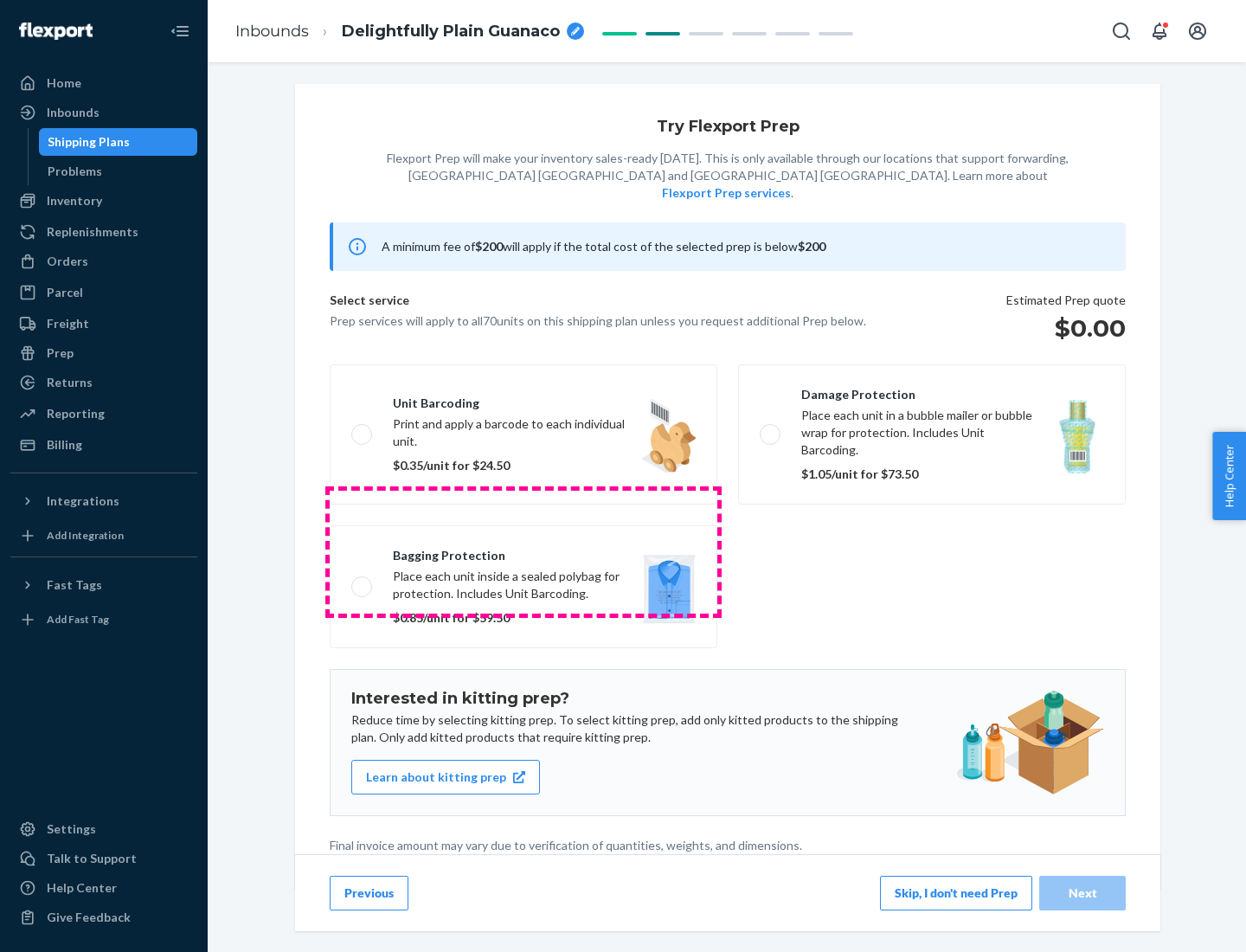
click at [524, 551] on label "Bagging protection Place each unit inside a sealed polybag for protection. Incl…" at bounding box center [524, 586] width 388 height 123
click at [363, 581] on input "Bagging protection Place each unit inside a sealed polybag for protection. Incl…" at bounding box center [357, 586] width 11 height 11
checkbox input "true"
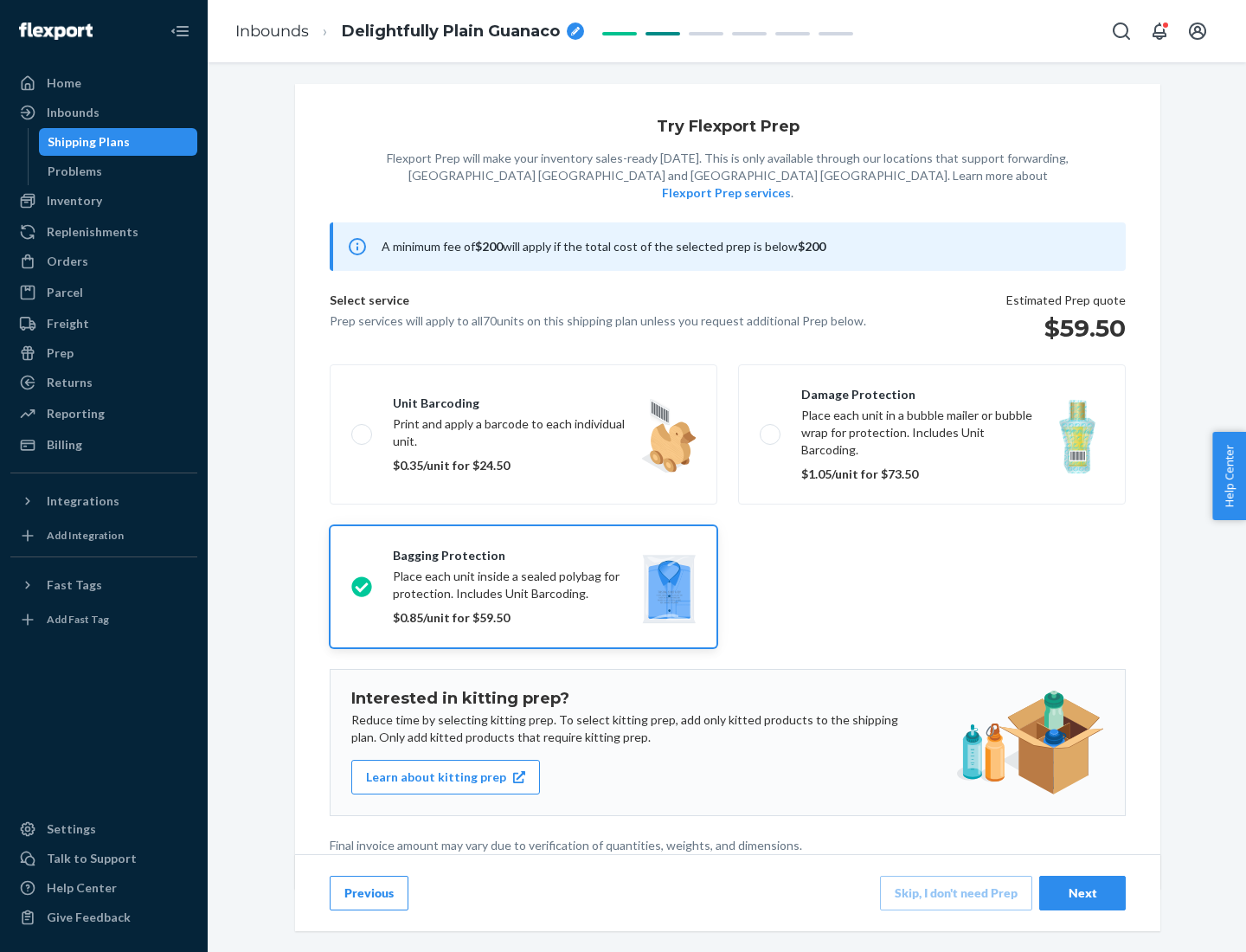
click at [1083, 892] on div "Next" at bounding box center [1083, 893] width 57 height 17
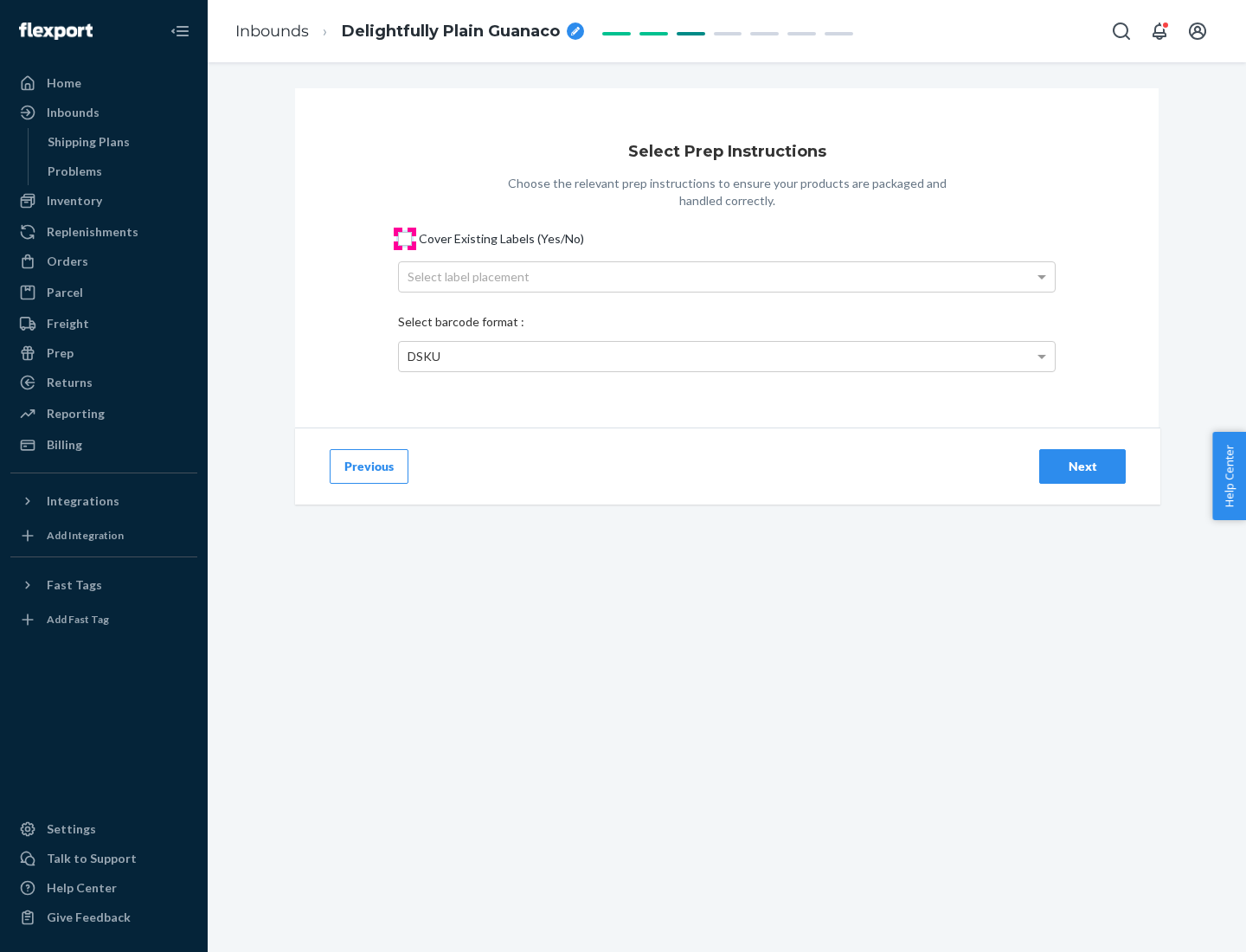
click at [405, 238] on input "Cover Existing Labels (Yes/No)" at bounding box center [405, 238] width 14 height 14
checkbox input "true"
click at [727, 276] on div "Select label placement" at bounding box center [727, 276] width 656 height 29
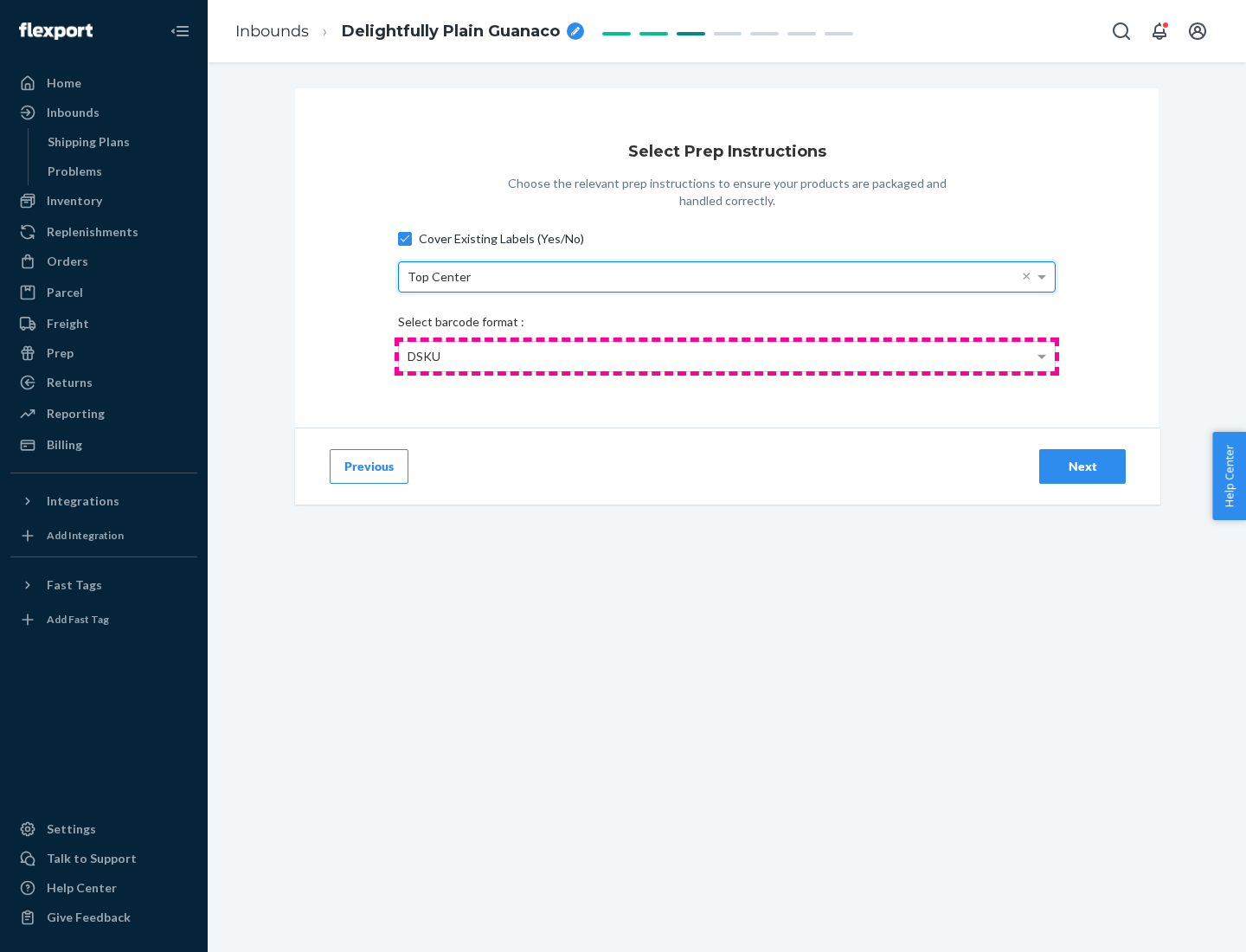
click at [727, 355] on div "DSKU" at bounding box center [727, 356] width 656 height 29
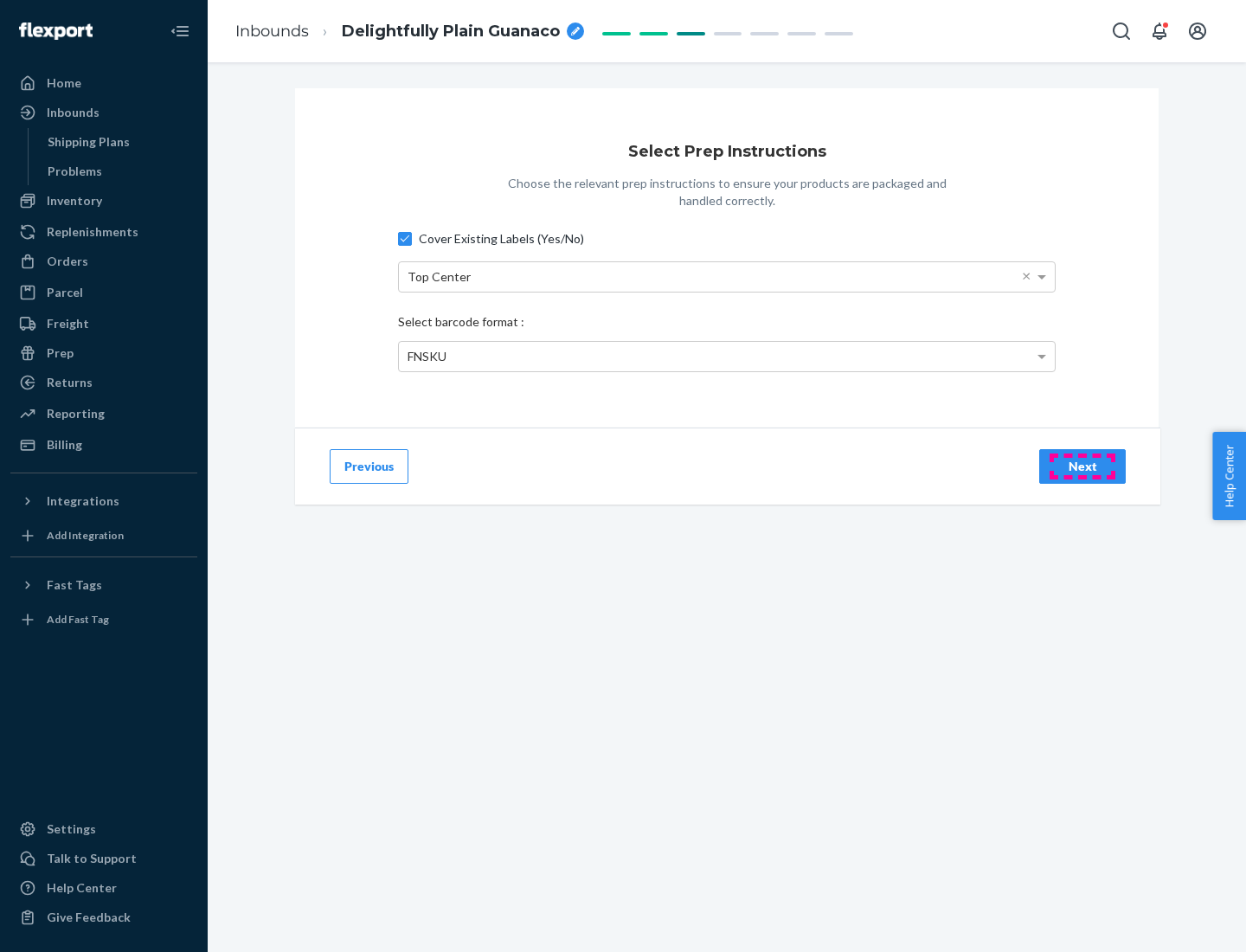
click at [1083, 466] on div "Next" at bounding box center [1083, 466] width 57 height 17
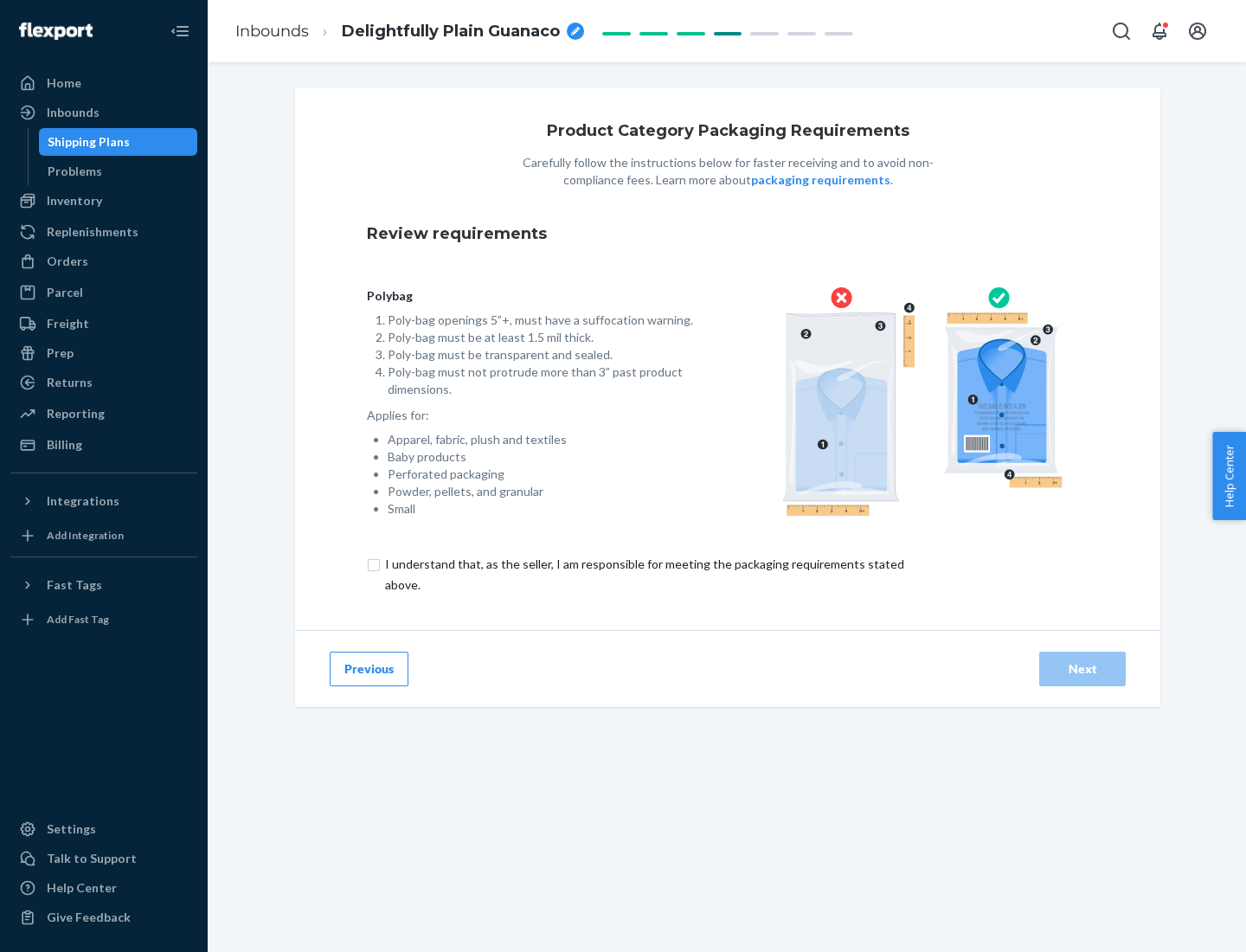
click at [643, 574] on input "checkbox" at bounding box center [655, 575] width 576 height 42
checkbox input "true"
click at [1083, 668] on div "Next" at bounding box center [1083, 669] width 57 height 17
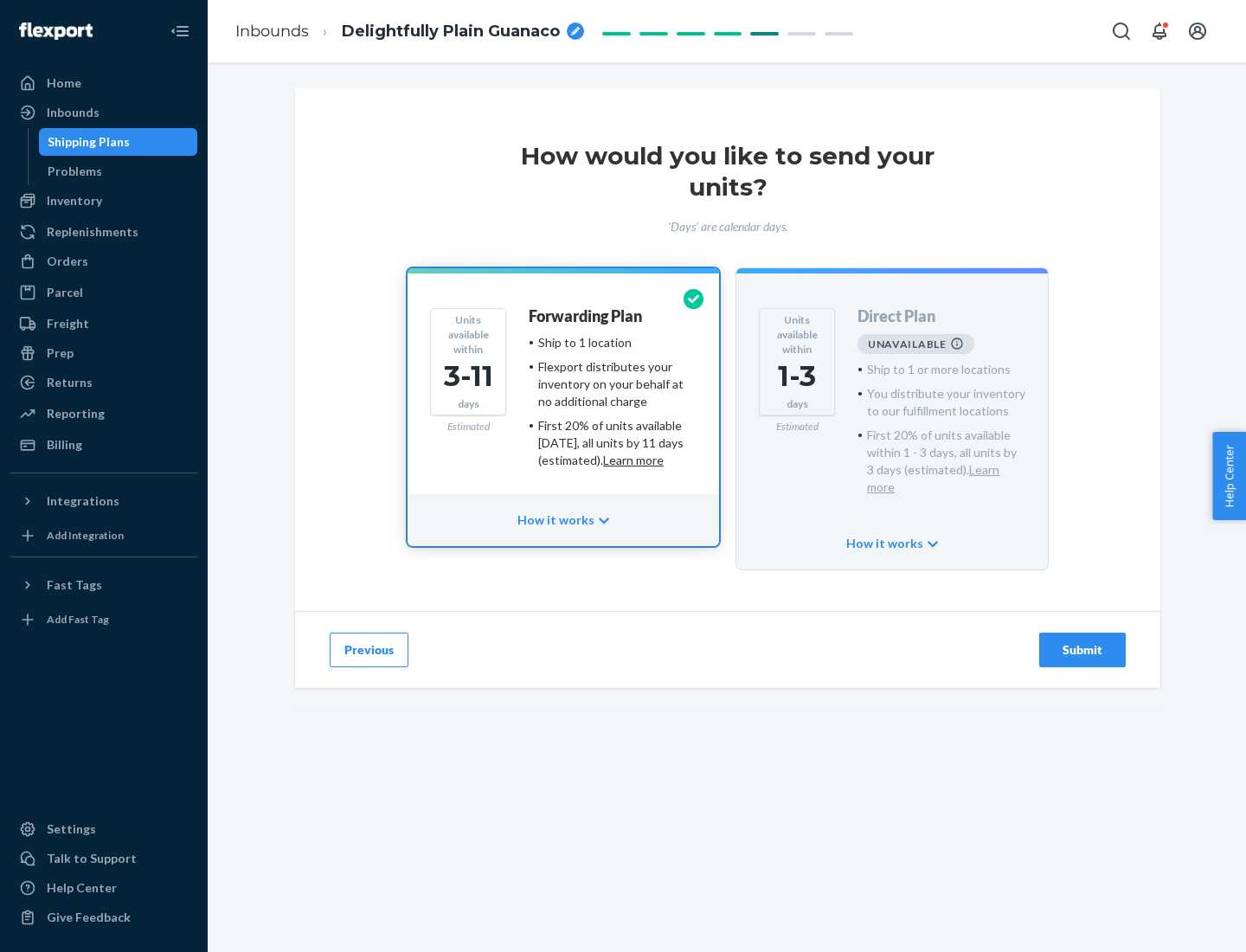
click at [586, 315] on h4 "Forwarding Plan" at bounding box center [585, 316] width 113 height 17
click at [1083, 641] on div "Submit" at bounding box center [1083, 650] width 57 height 17
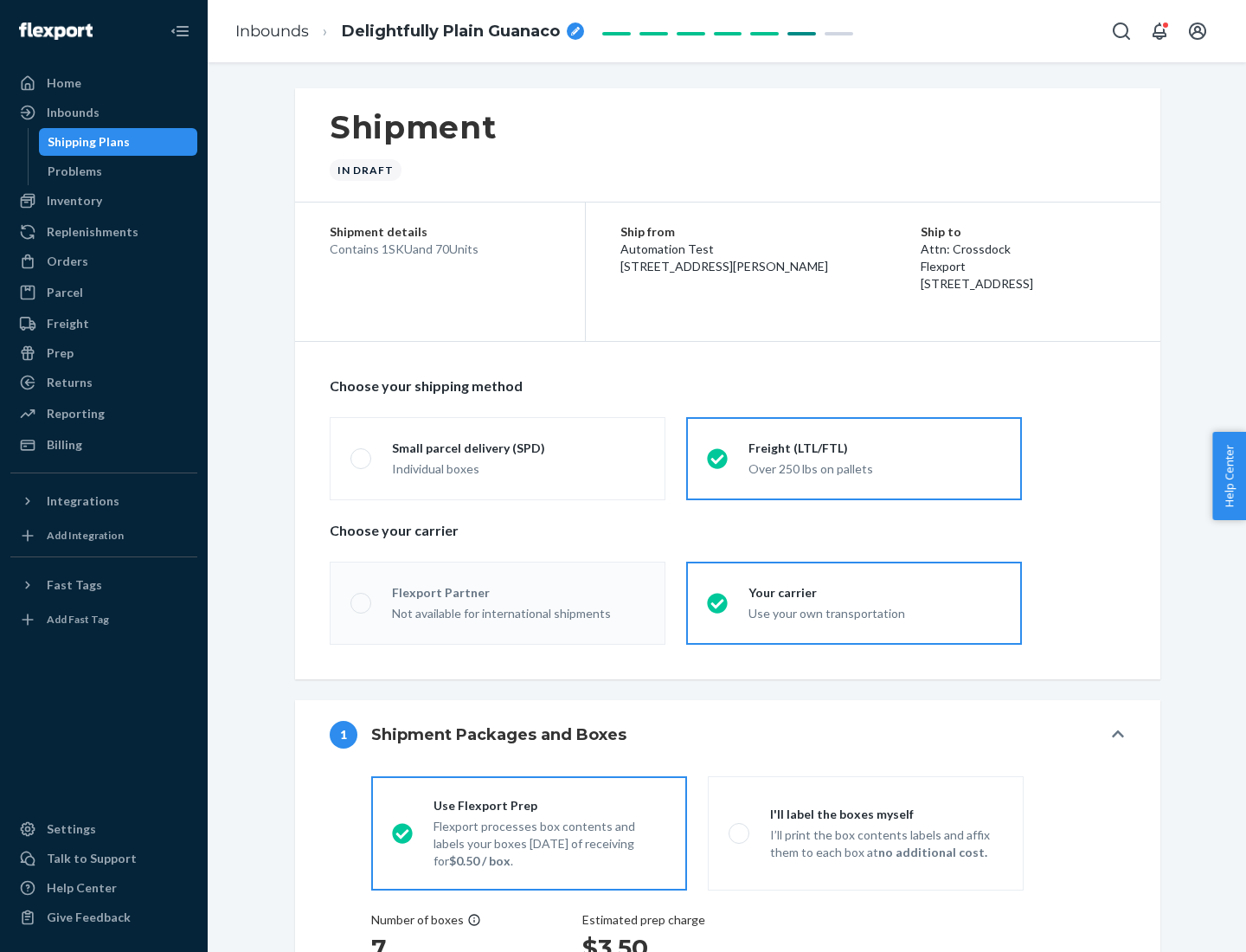
radio input "true"
radio input "false"
radio input "true"
radio input "false"
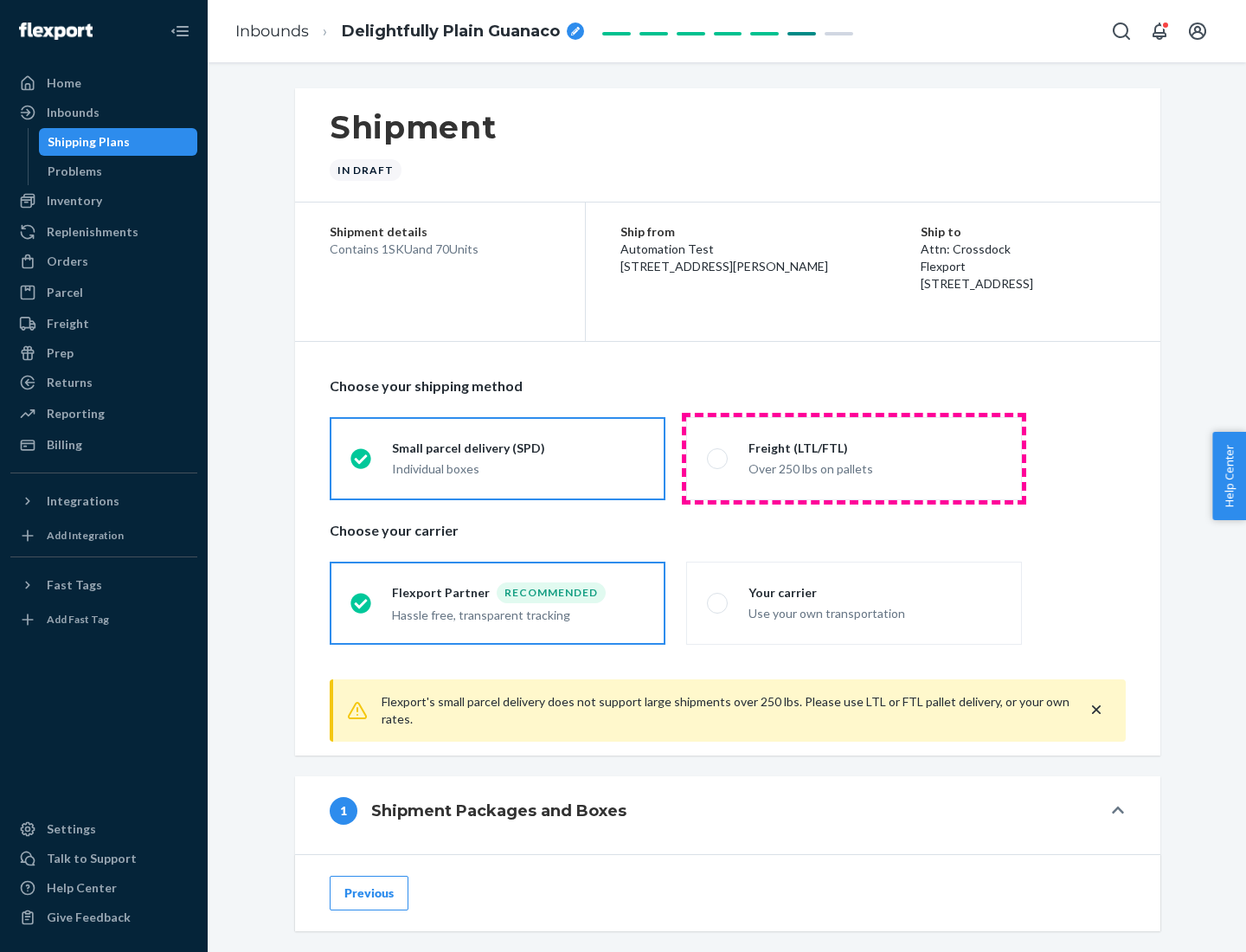
click at [854, 458] on div "Over 250 lbs on pallets" at bounding box center [875, 467] width 253 height 21
click at [719, 458] on input "Freight (LTL/FTL) Over 250 lbs on pallets" at bounding box center [713, 458] width 11 height 11
radio input "true"
radio input "false"
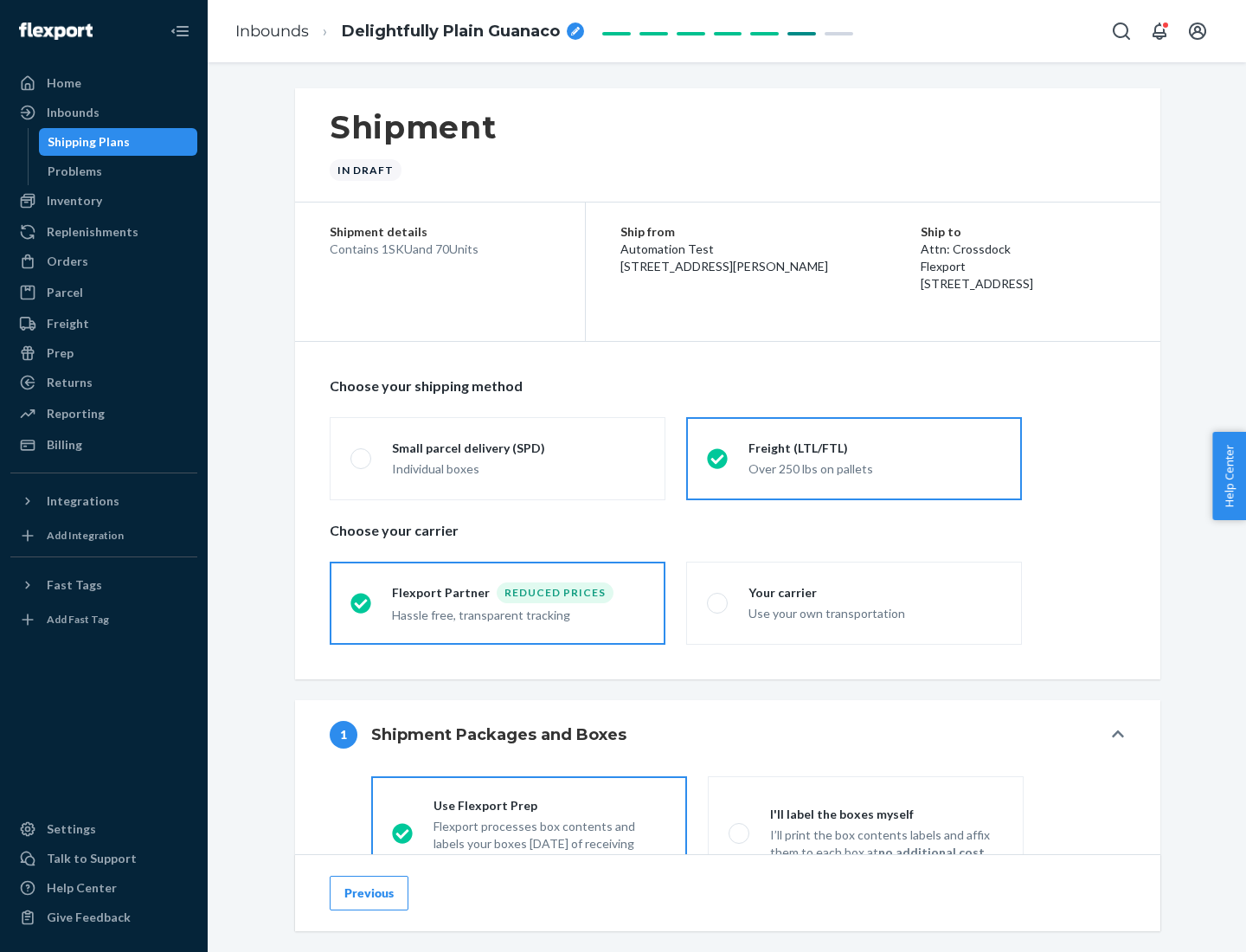
scroll to position [96, 0]
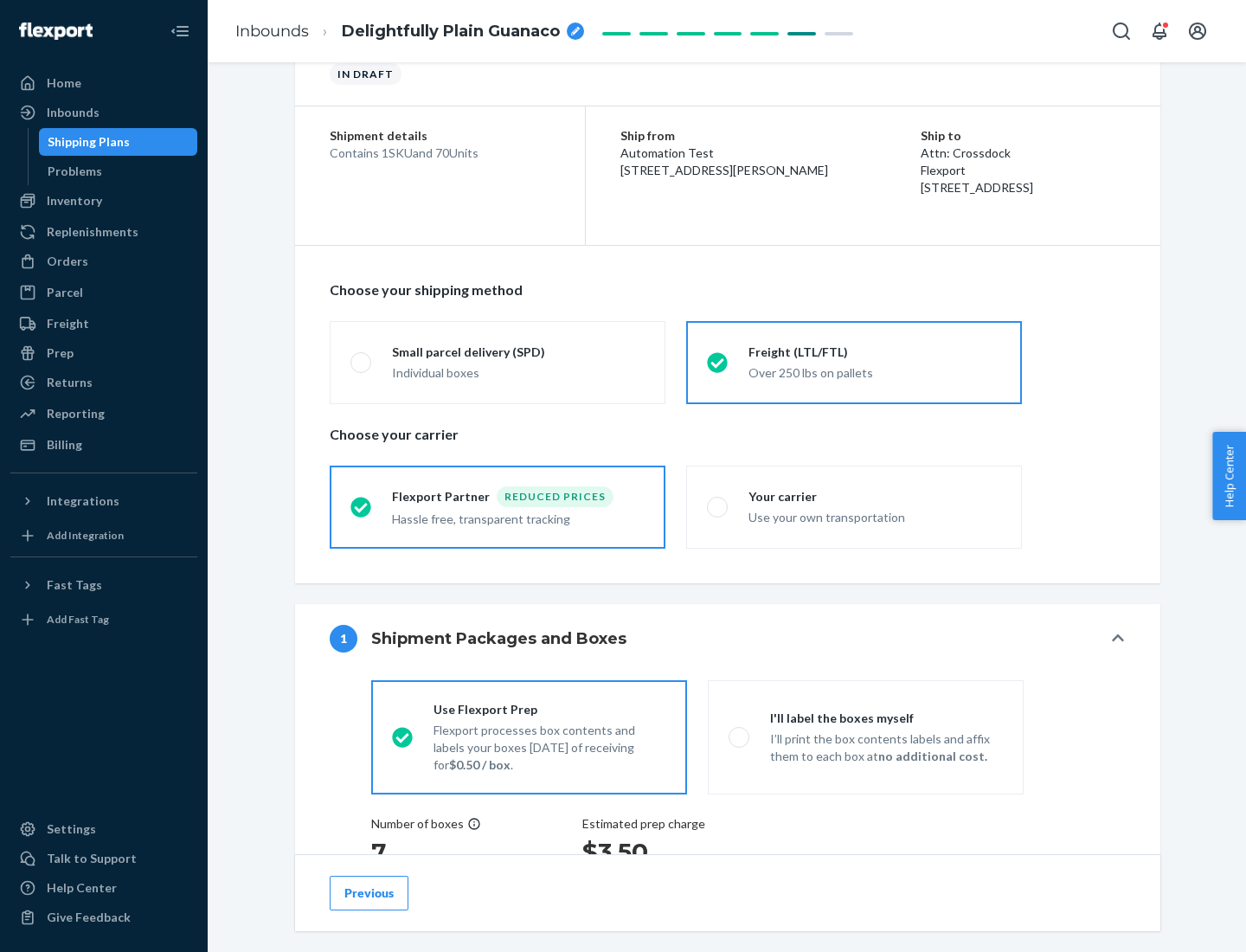
click at [854, 506] on div "Use your own transportation" at bounding box center [875, 516] width 253 height 21
click at [719, 506] on input "Your carrier Use your own transportation" at bounding box center [713, 506] width 11 height 11
radio input "true"
radio input "false"
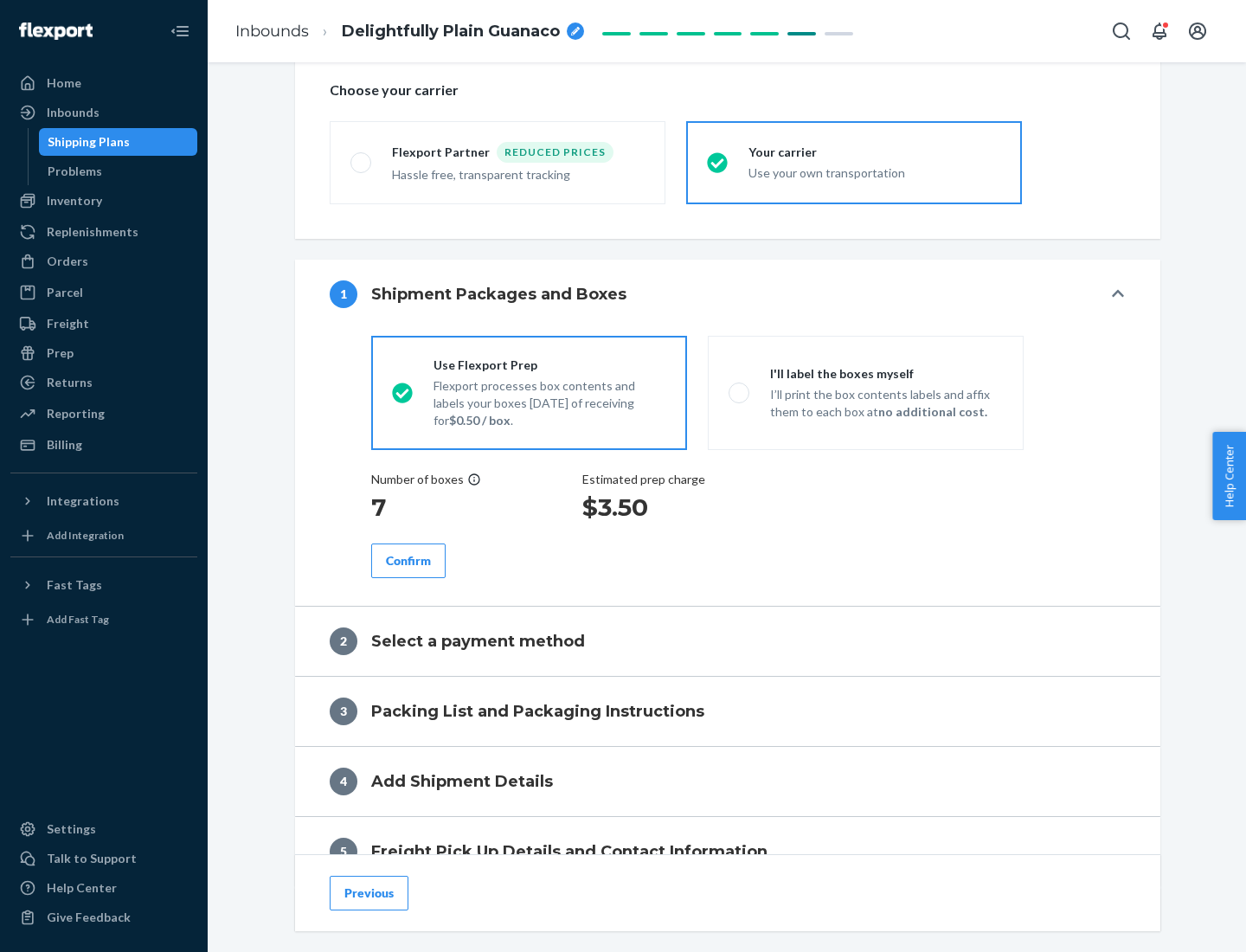
scroll to position [326, 0]
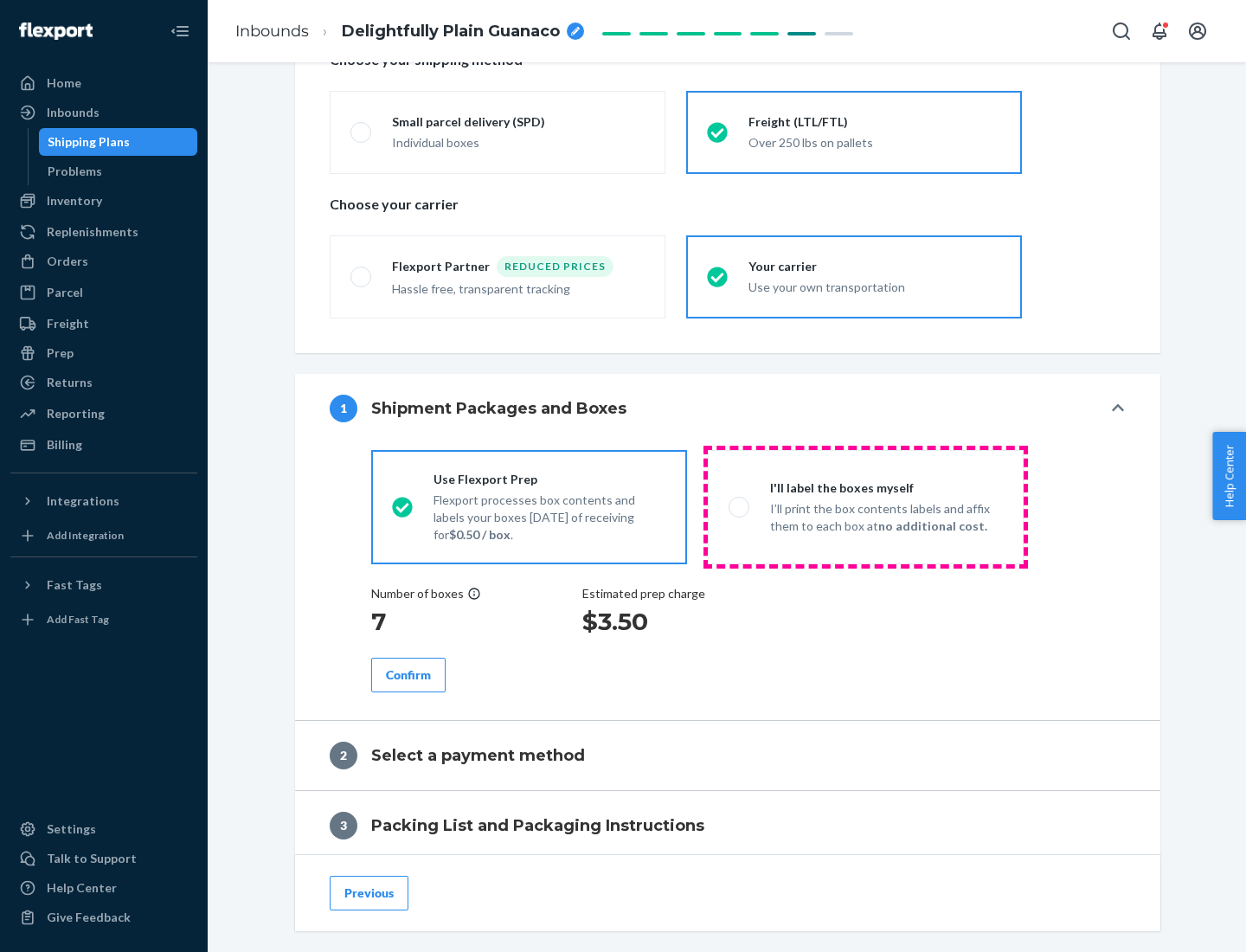
click at [866, 506] on p "I’ll print the box contents labels and affix them to each box at no additional …" at bounding box center [887, 517] width 233 height 34
click at [740, 506] on input "I'll label the boxes myself I’ll print the box contents labels and affix them t…" at bounding box center [735, 506] width 11 height 11
radio input "true"
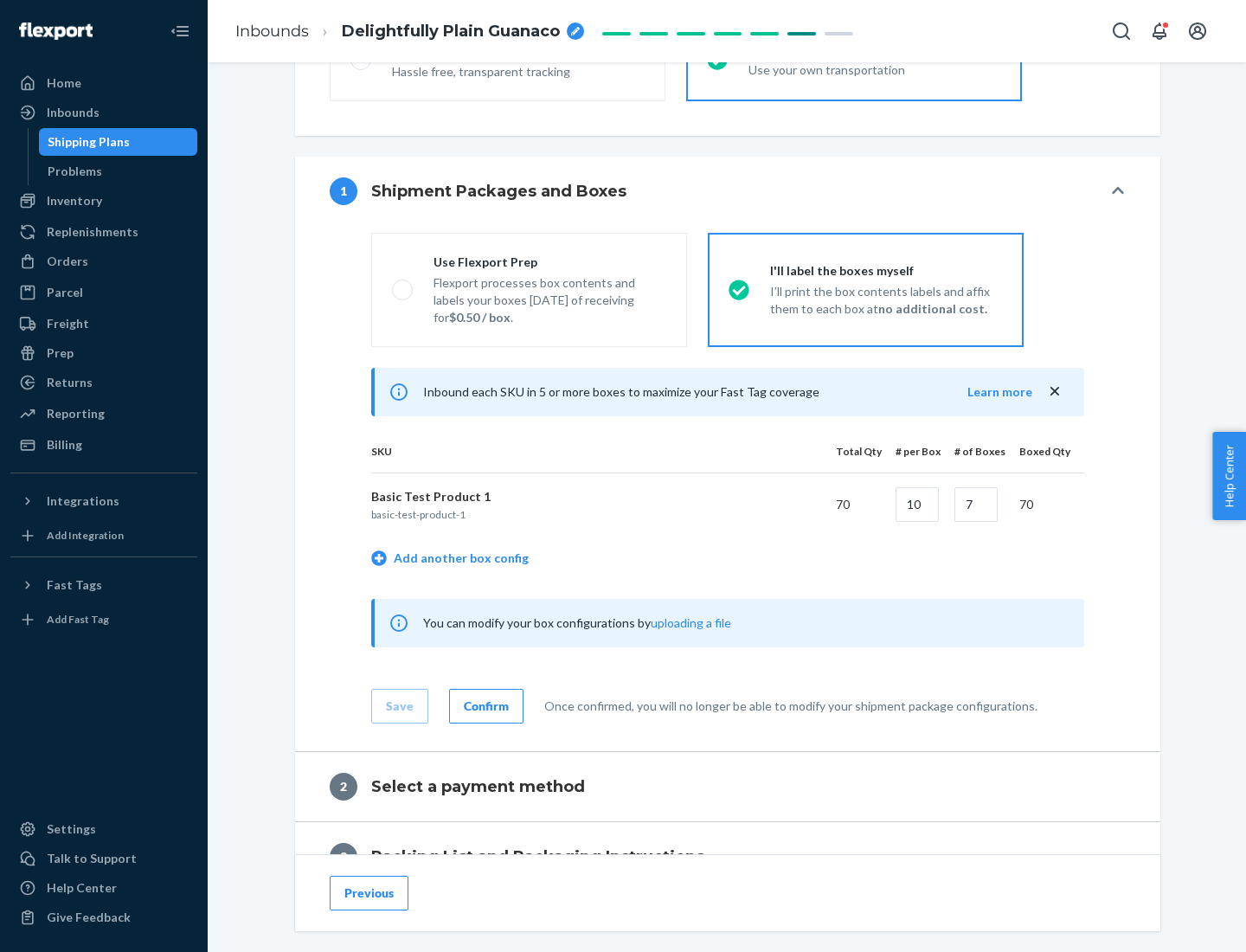
scroll to position [298, 0]
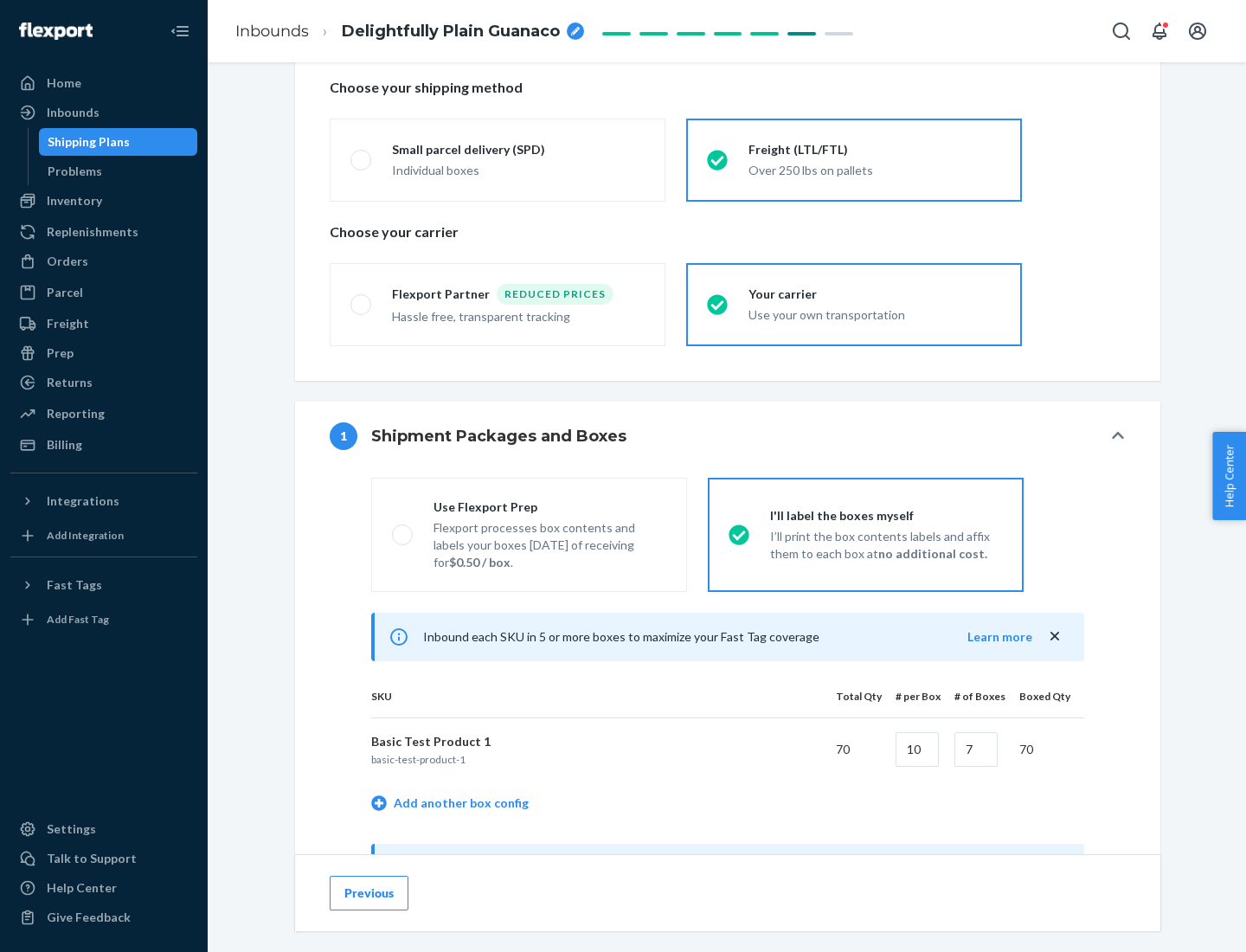
click at [549, 506] on div "Use Flexport Prep" at bounding box center [549, 507] width 233 height 17
click at [403, 528] on input "Use Flexport Prep Flexport processes box contents and labels your boxes [DATE] …" at bounding box center [398, 534] width 11 height 11
radio input "true"
radio input "false"
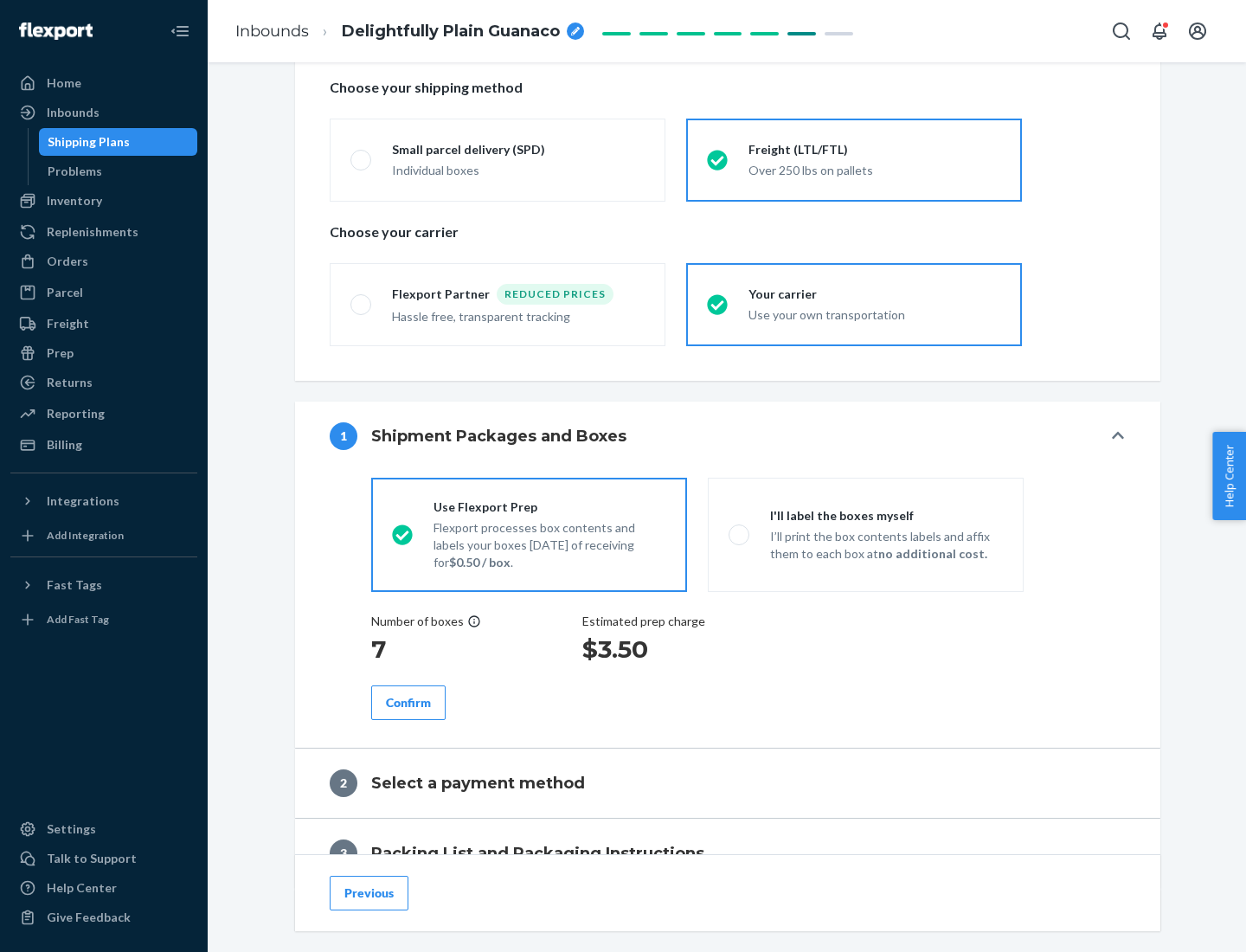
scroll to position [494, 0]
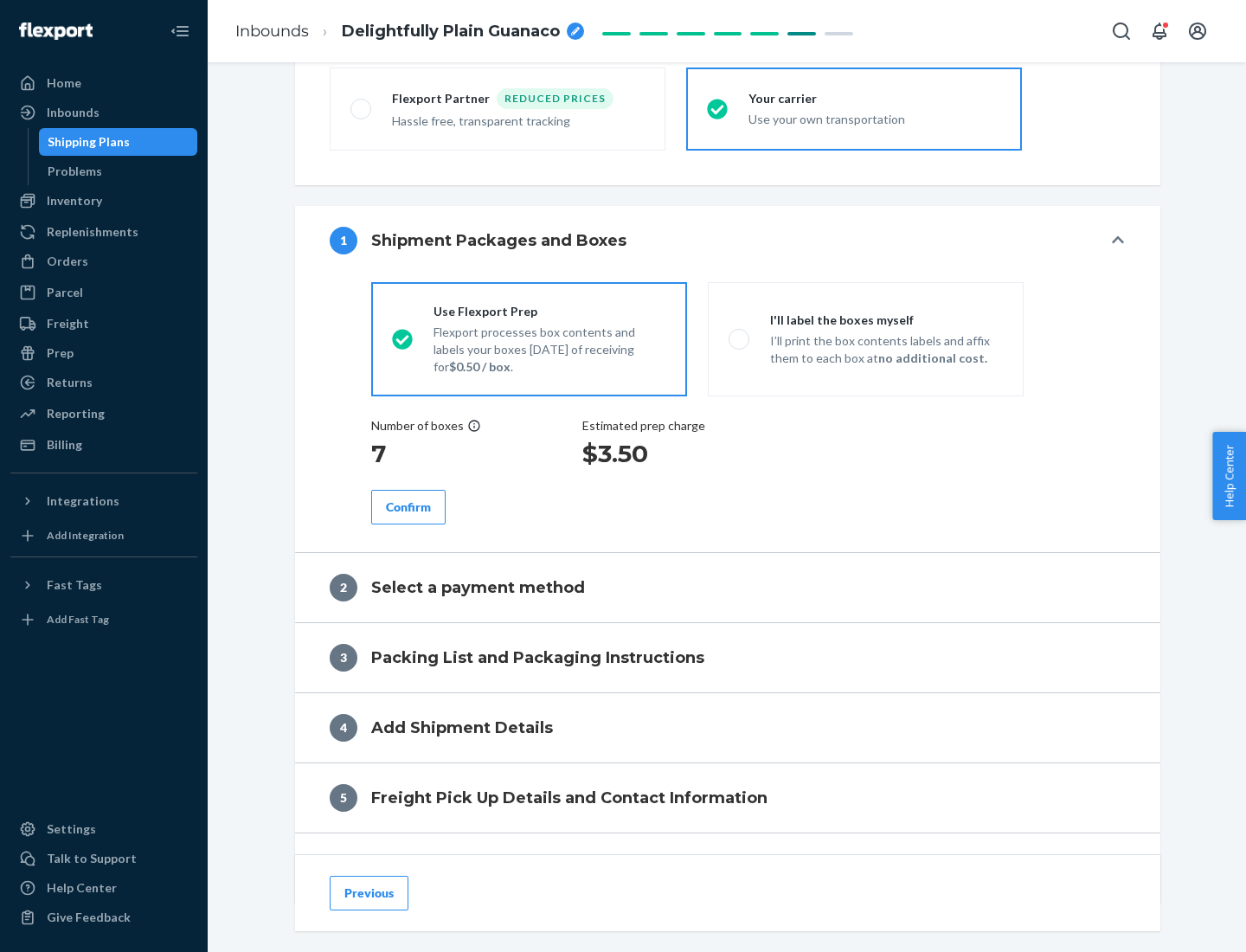
click at [409, 506] on div "Confirm" at bounding box center [408, 507] width 45 height 17
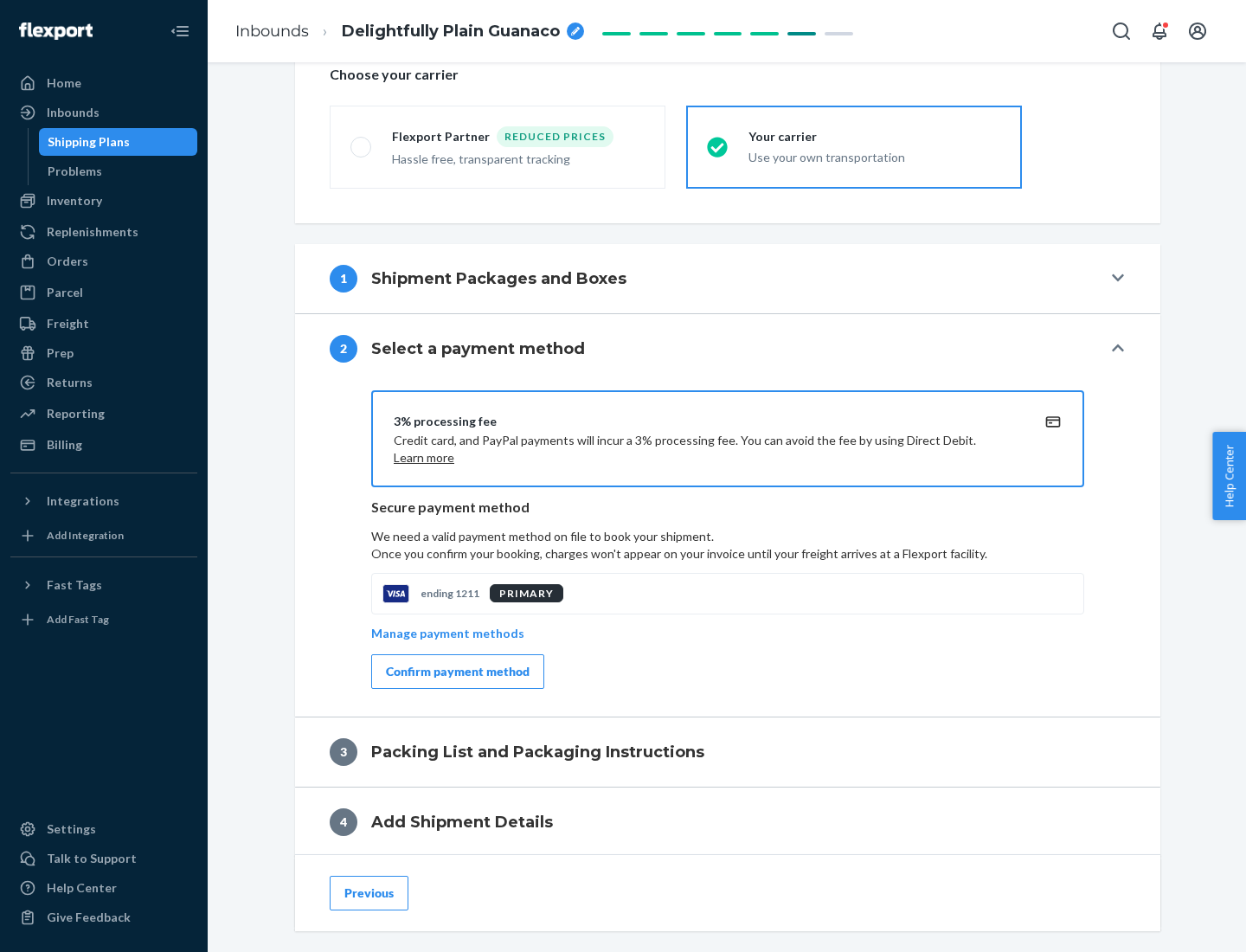
scroll to position [620, 0]
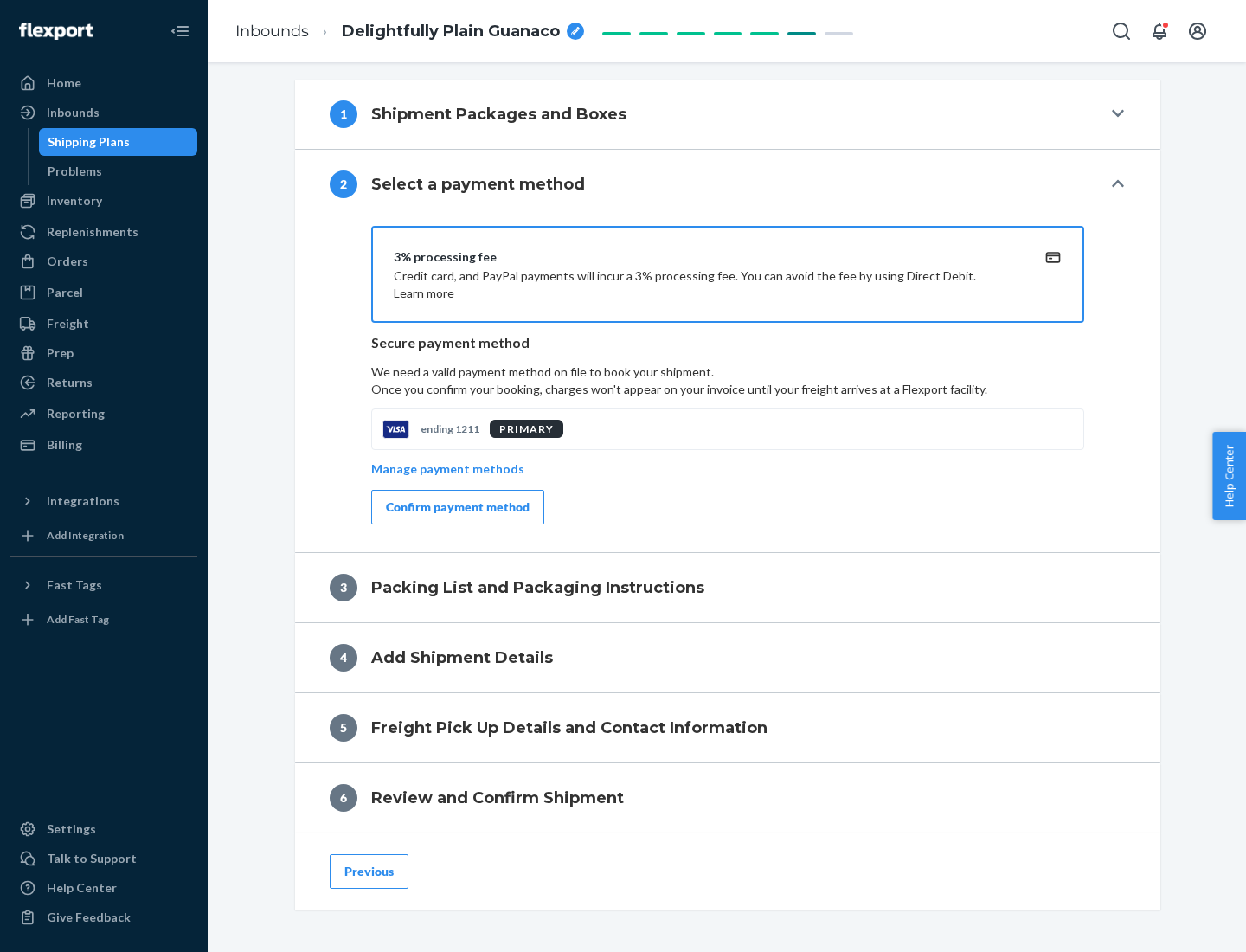
click at [456, 507] on div "Confirm payment method" at bounding box center [457, 507] width 144 height 17
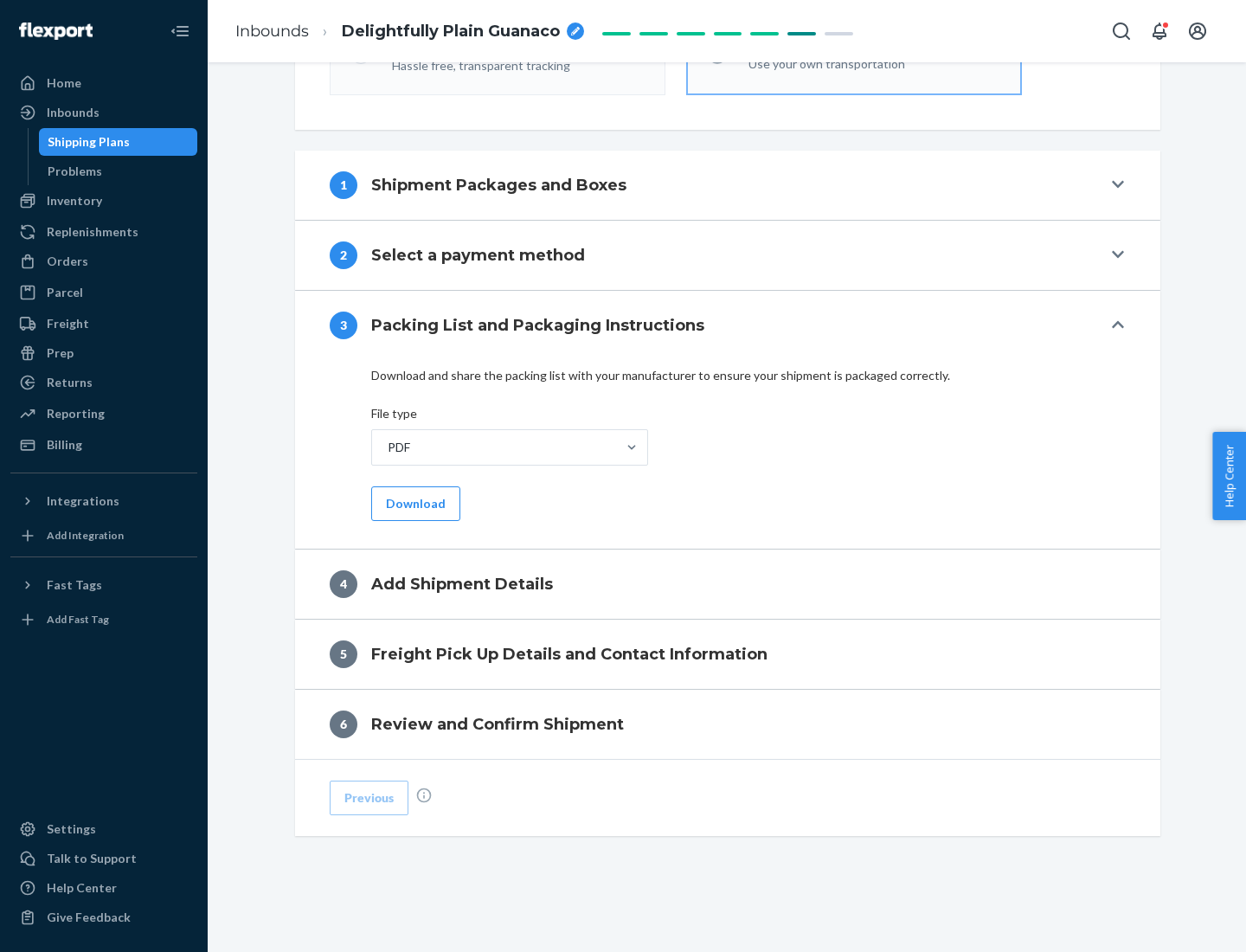
scroll to position [546, 0]
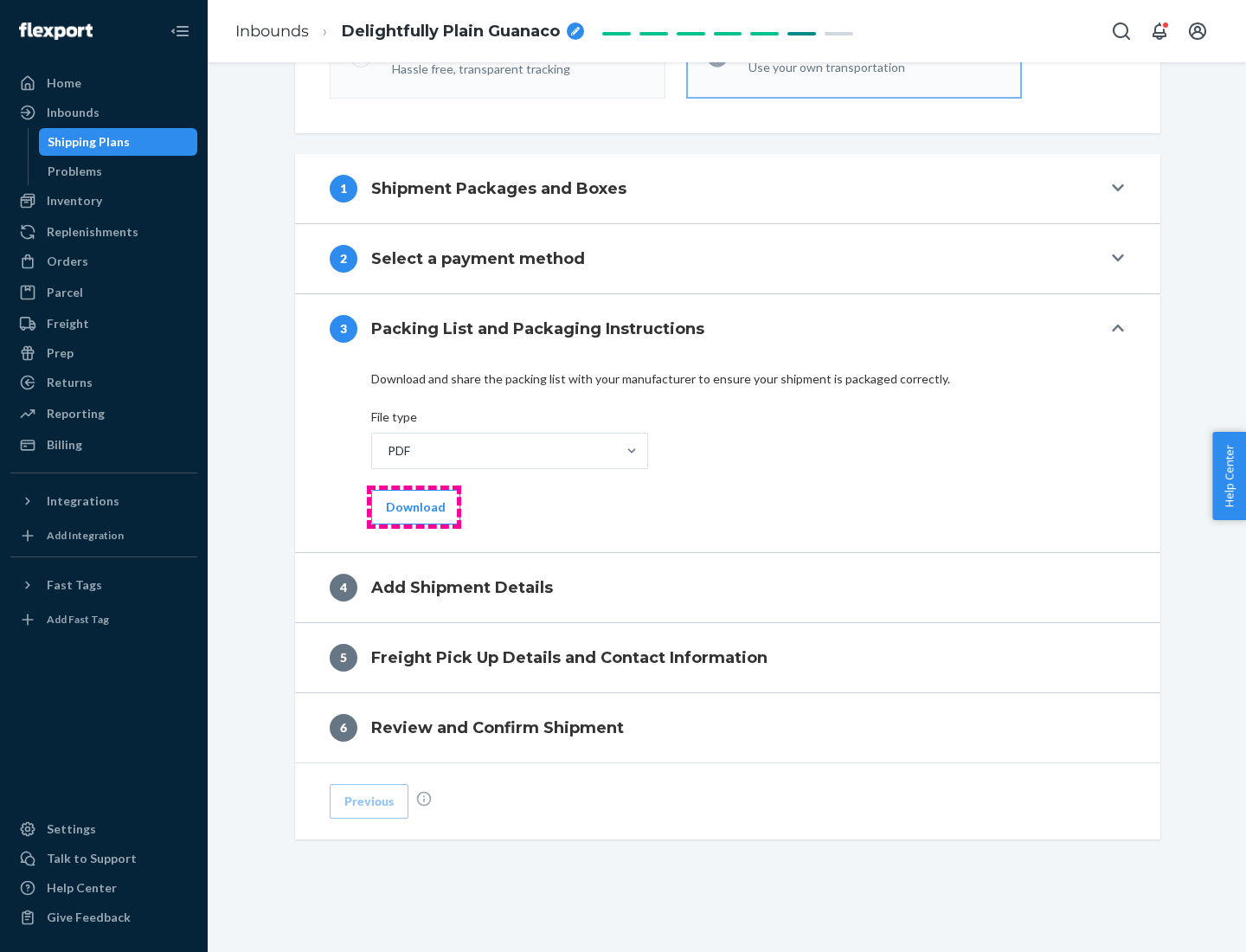
click at [413, 506] on button "Download" at bounding box center [416, 506] width 89 height 34
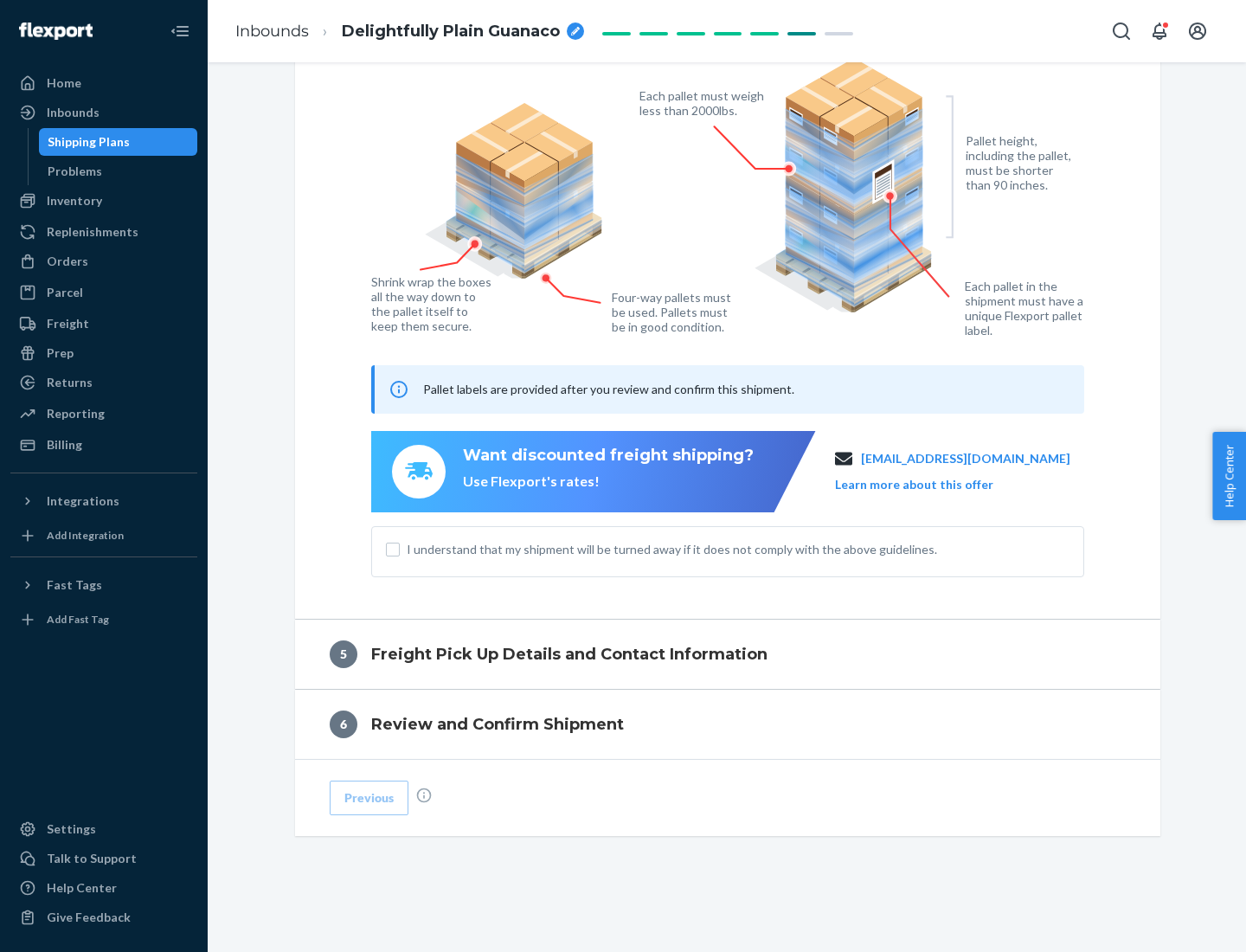
click at [728, 548] on span "I understand that my shipment will be turned away if it does not comply with th…" at bounding box center [738, 549] width 663 height 17
click at [400, 548] on input "I understand that my shipment will be turned away if it does not comply with th…" at bounding box center [393, 549] width 14 height 14
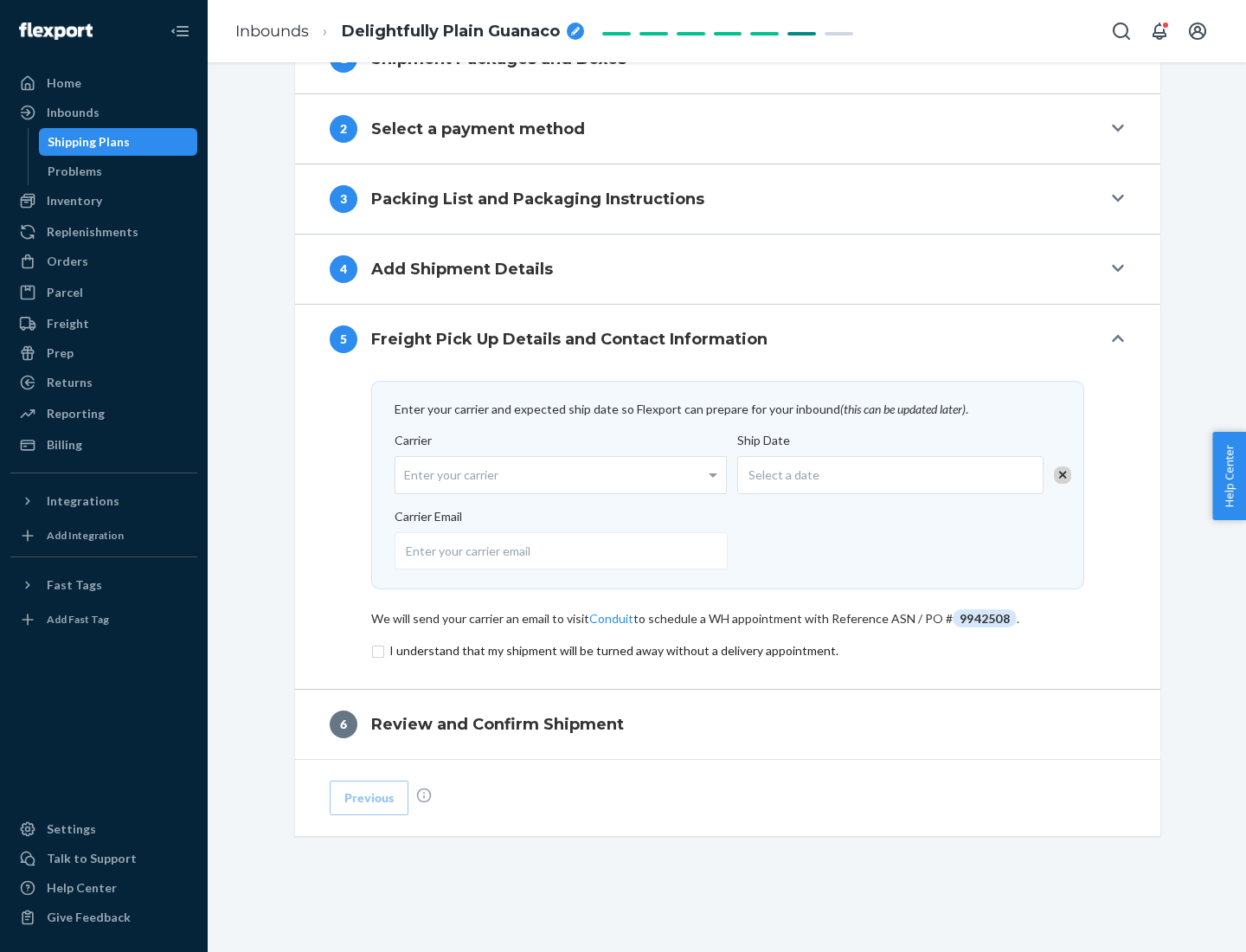
scroll to position [676, 0]
click at [728, 650] on input "checkbox" at bounding box center [728, 651] width 713 height 21
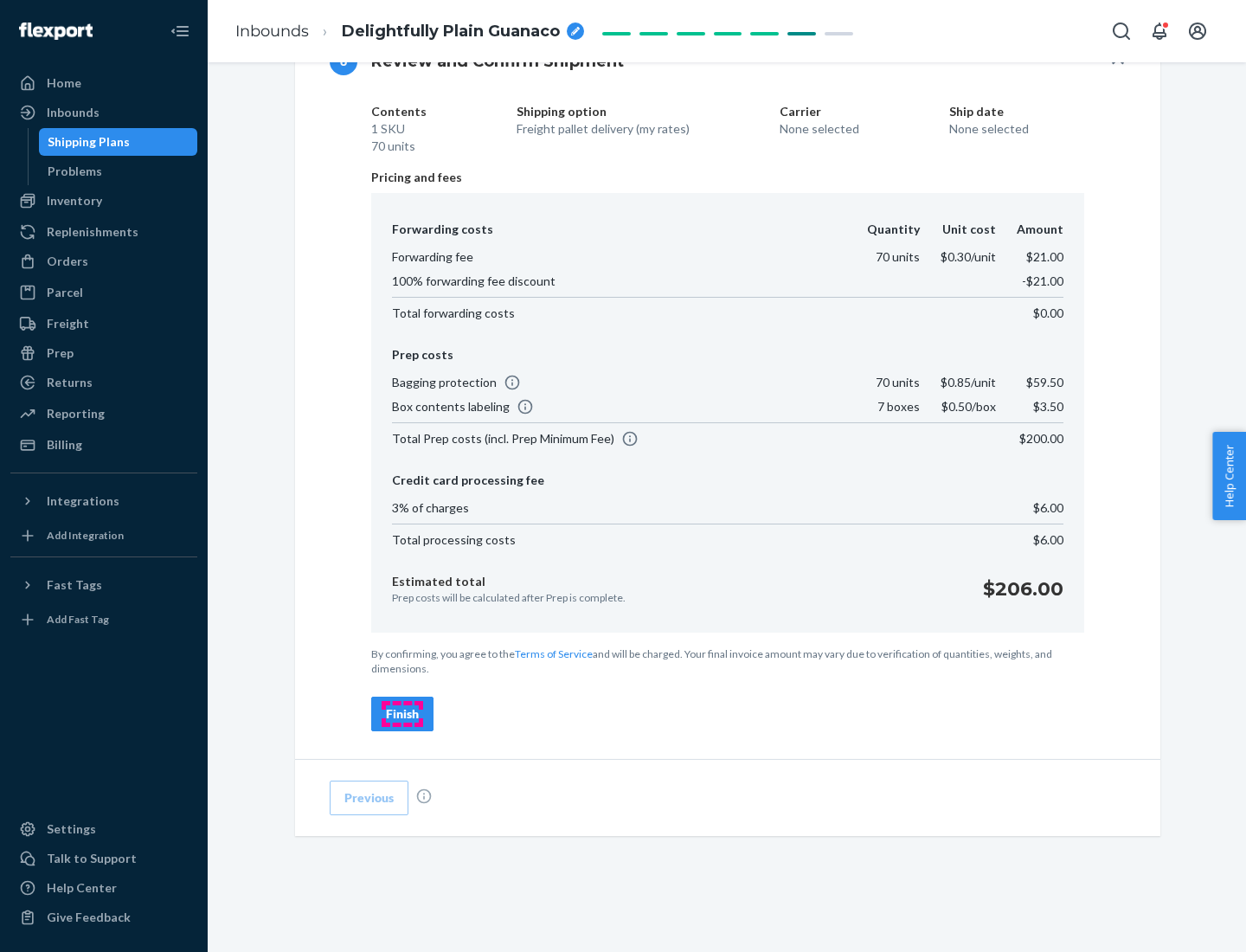
click at [402, 714] on div "Finish" at bounding box center [402, 714] width 33 height 17
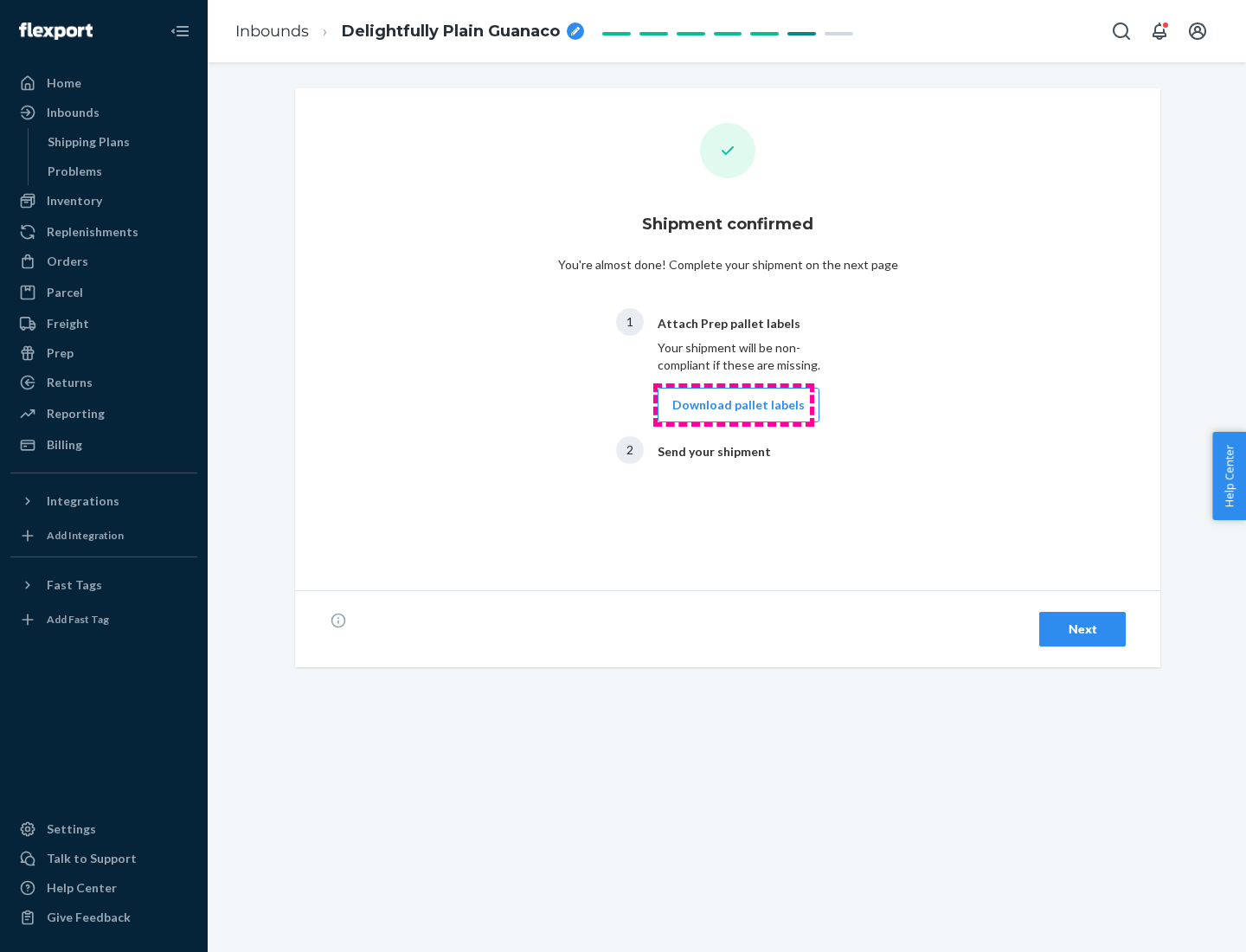
click at [734, 405] on button "Download pallet labels" at bounding box center [738, 405] width 162 height 34
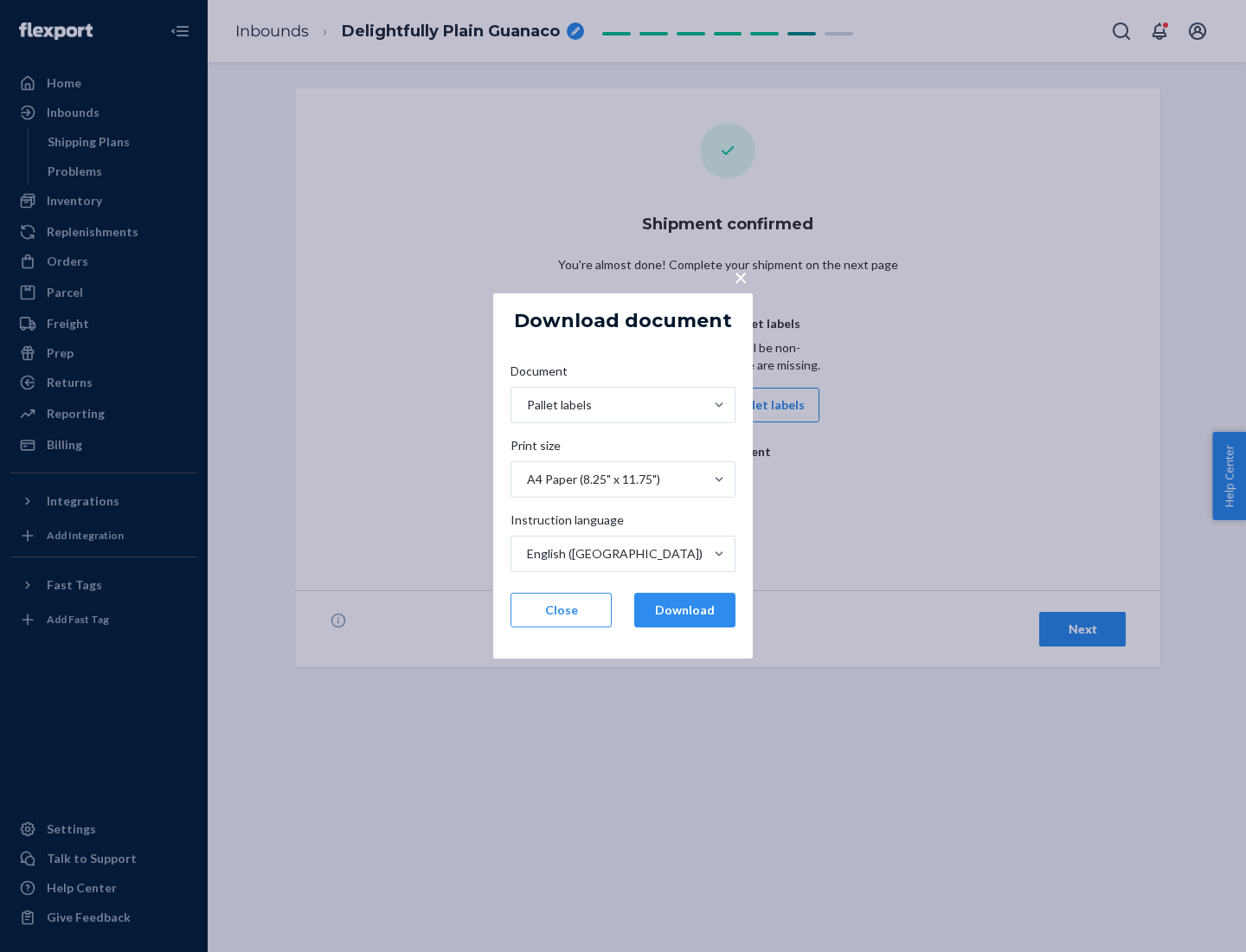
click at [684, 610] on button "Download" at bounding box center [685, 610] width 102 height 34
click at [740, 276] on span "×" at bounding box center [740, 276] width 14 height 29
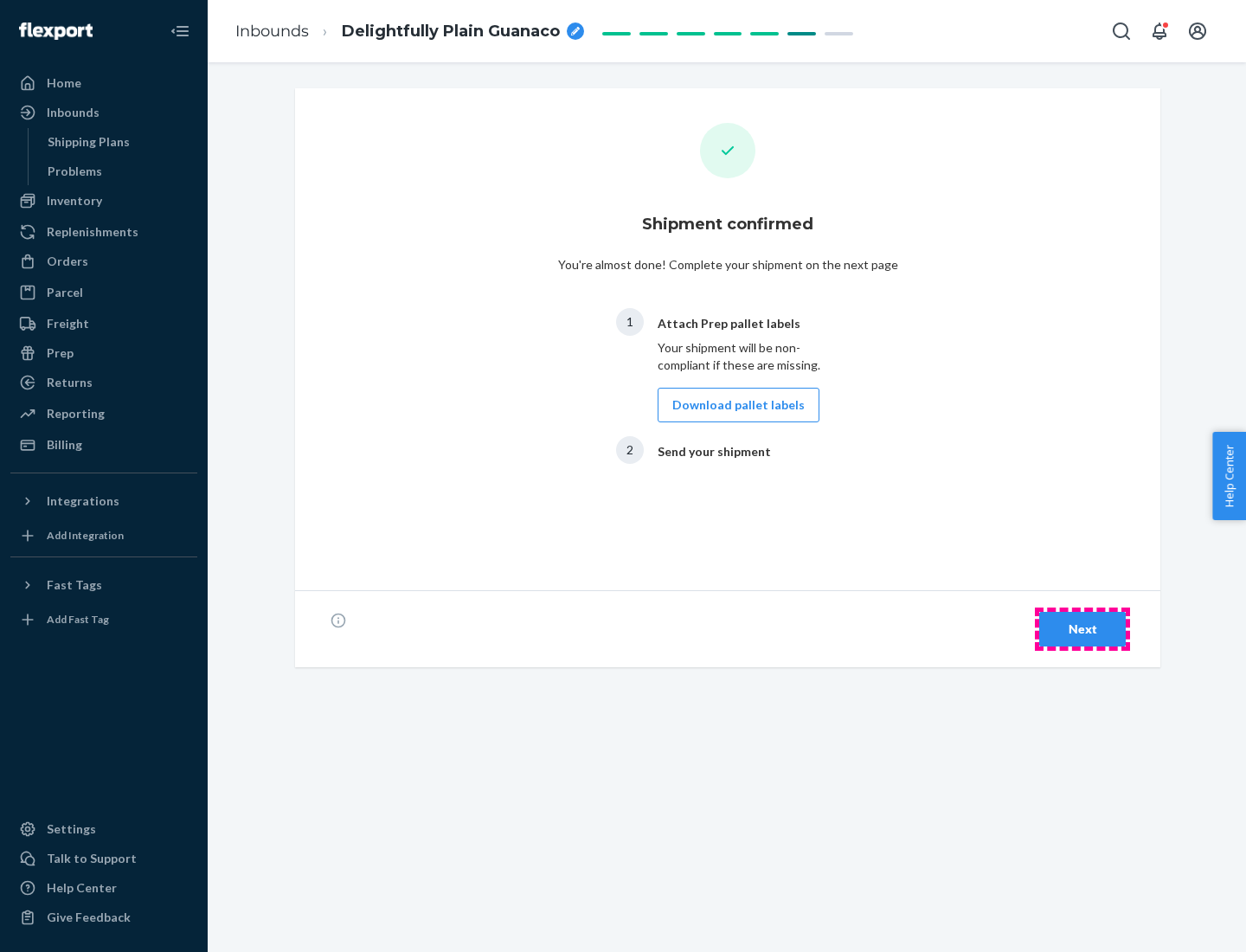
click at [1083, 629] on div "Next" at bounding box center [1083, 629] width 57 height 17
